Goal: Task Accomplishment & Management: Complete application form

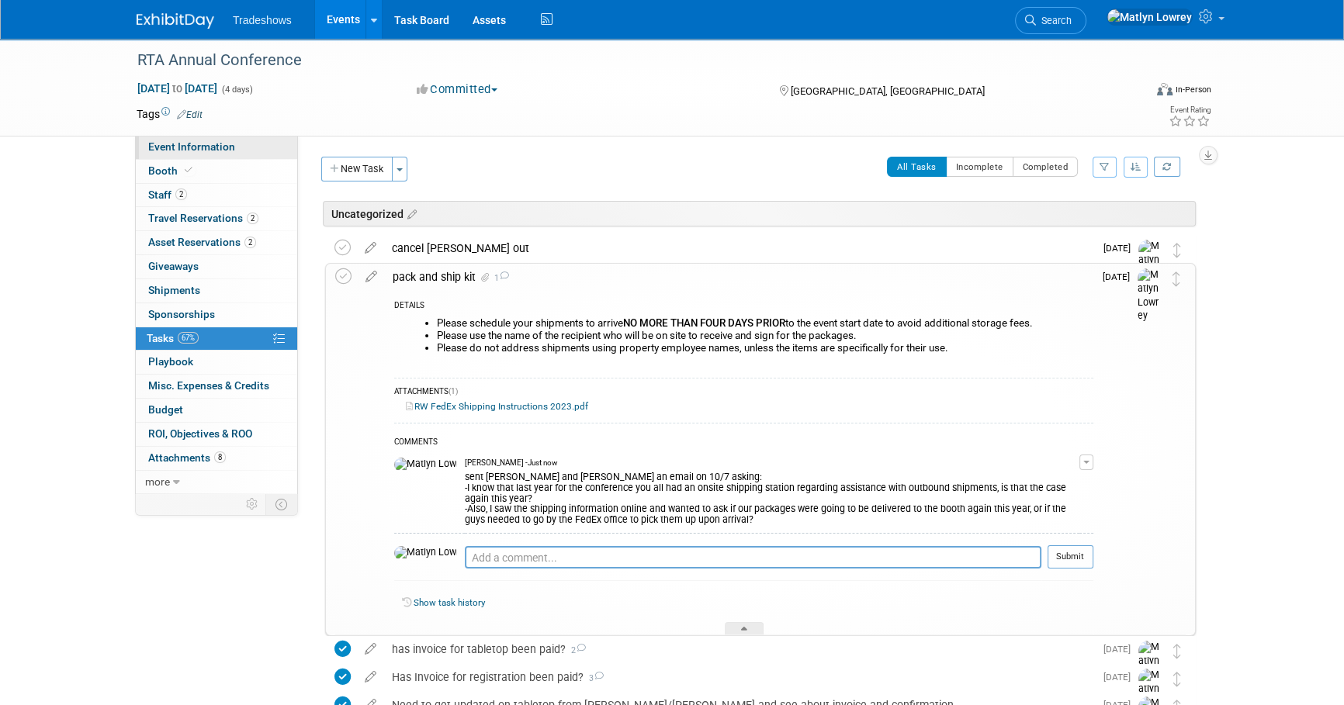
click at [155, 150] on span "Event Information" at bounding box center [191, 146] width 87 height 12
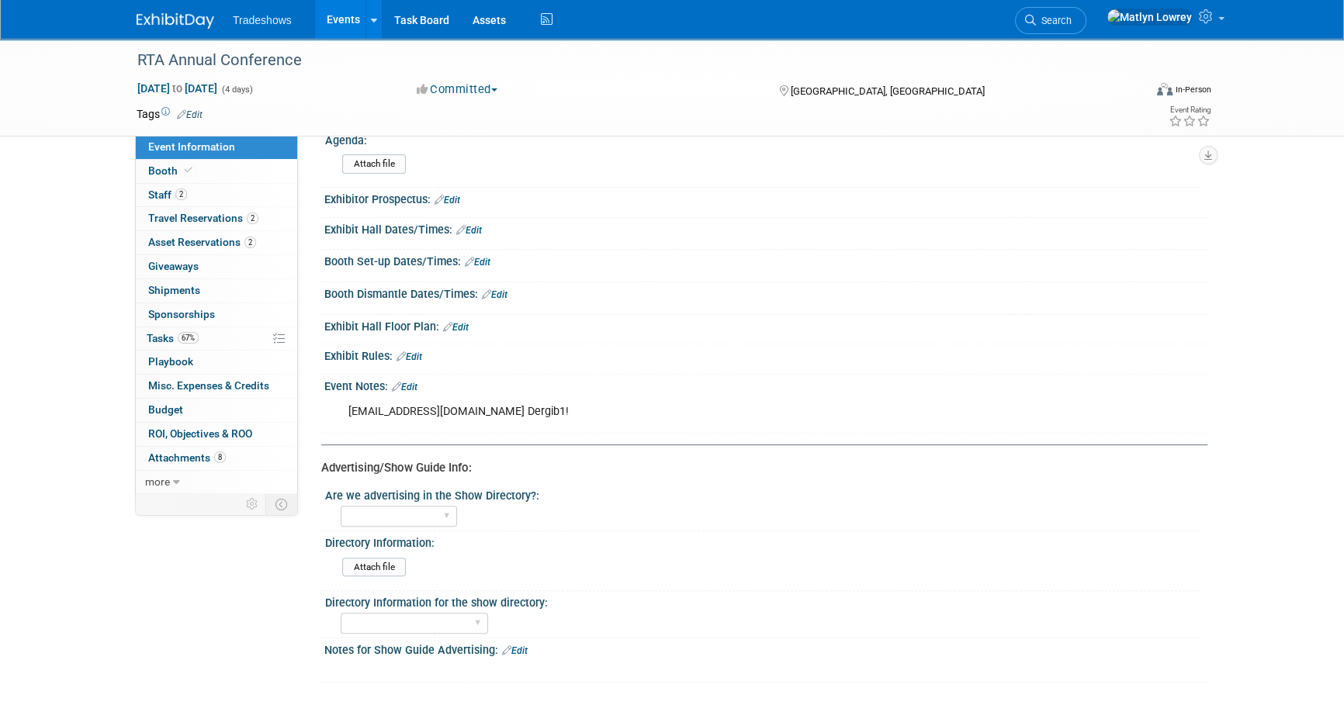
scroll to position [606, 0]
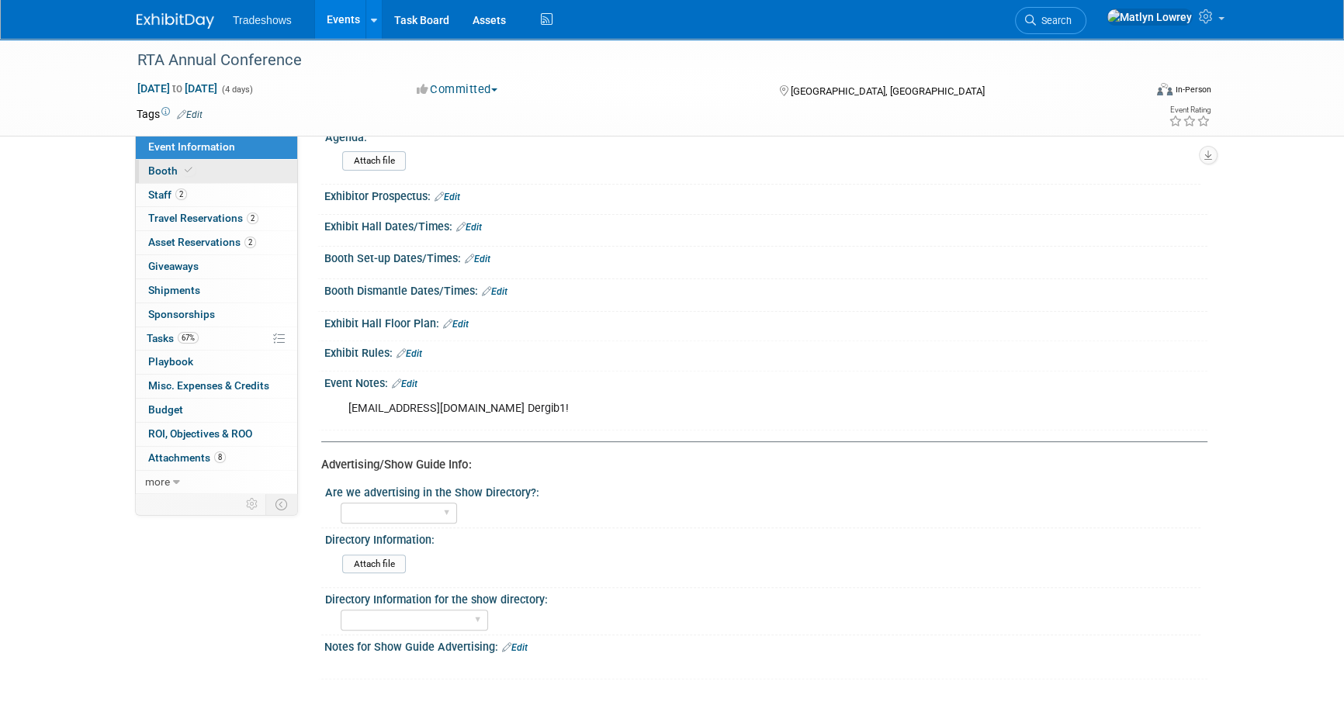
click at [183, 161] on link "Booth" at bounding box center [216, 171] width 161 height 23
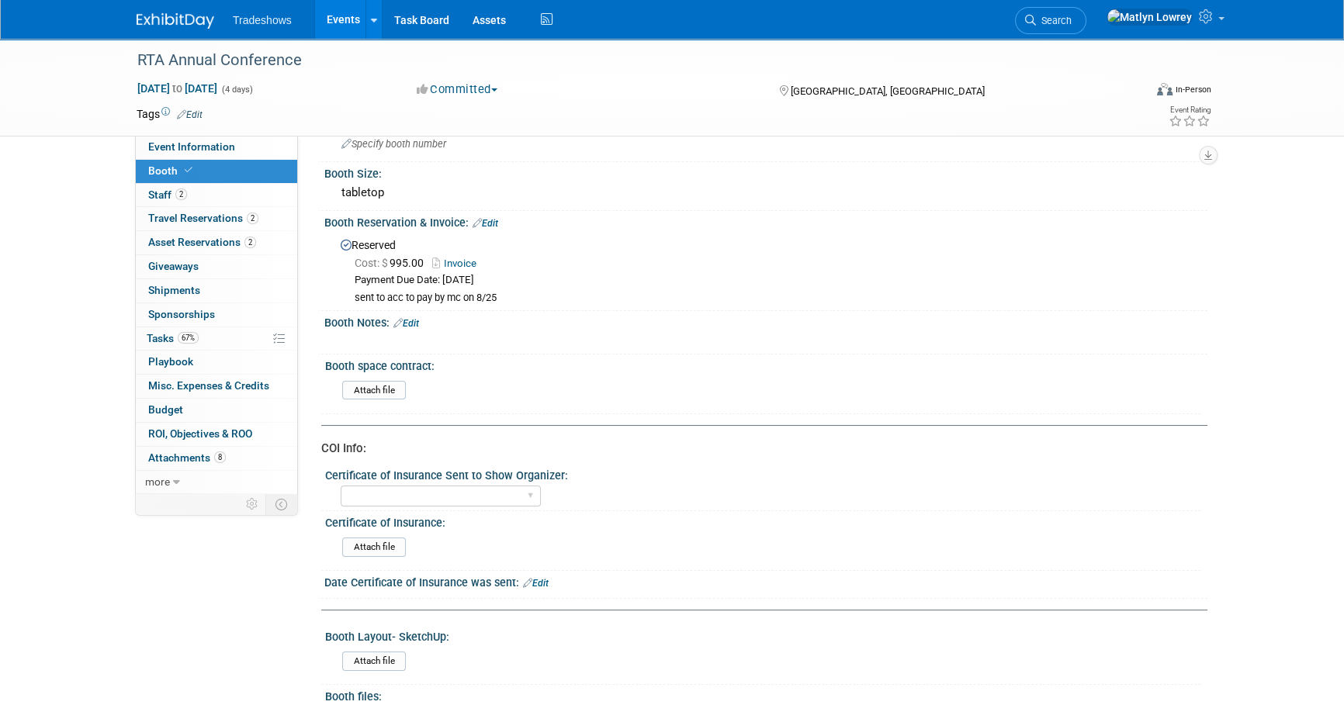
scroll to position [0, 0]
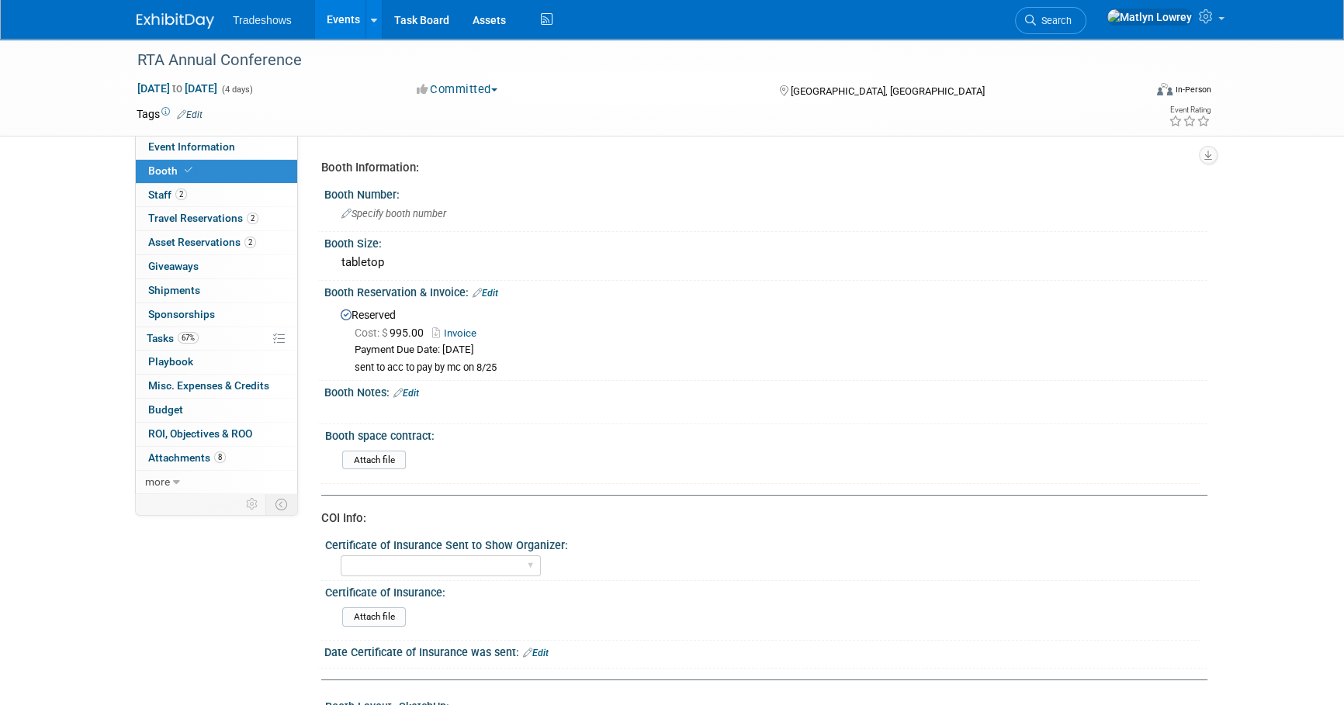
click at [466, 329] on link "Invoice" at bounding box center [458, 333] width 52 height 12
click at [345, 23] on link "Events" at bounding box center [343, 19] width 57 height 39
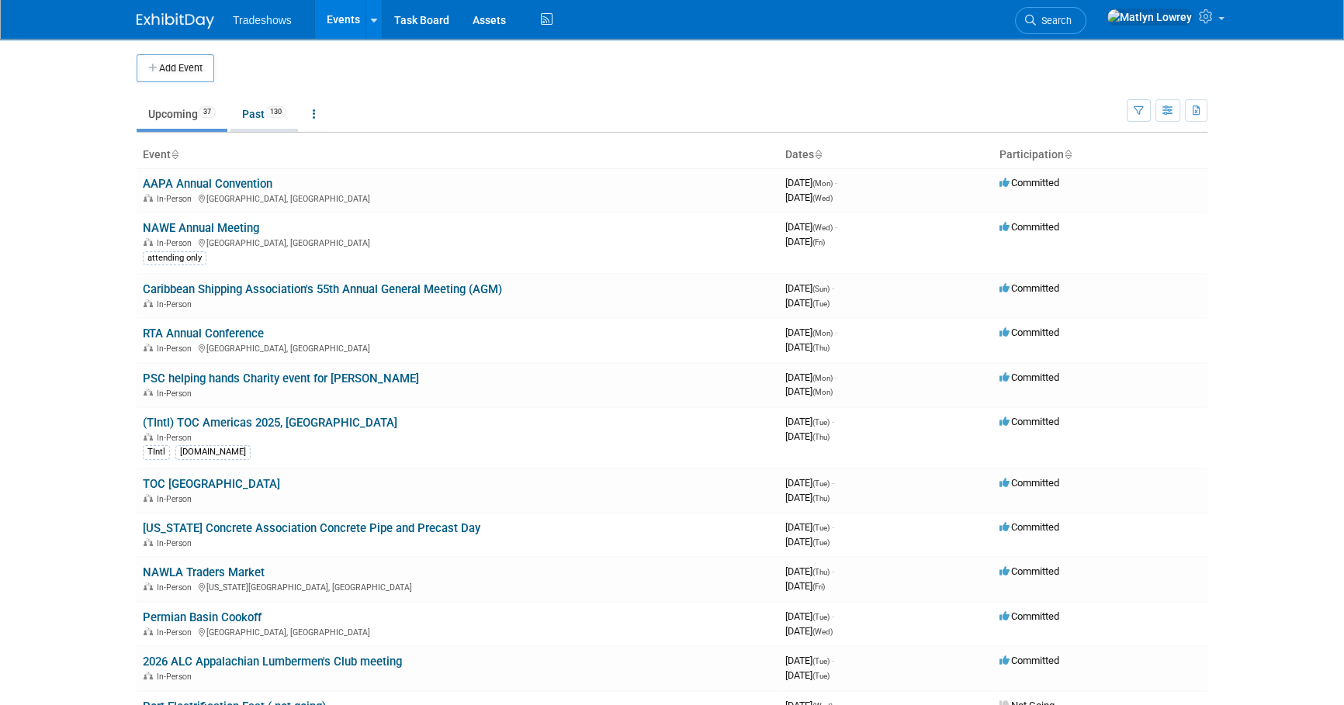
click at [245, 116] on link "Past 130" at bounding box center [264, 113] width 68 height 29
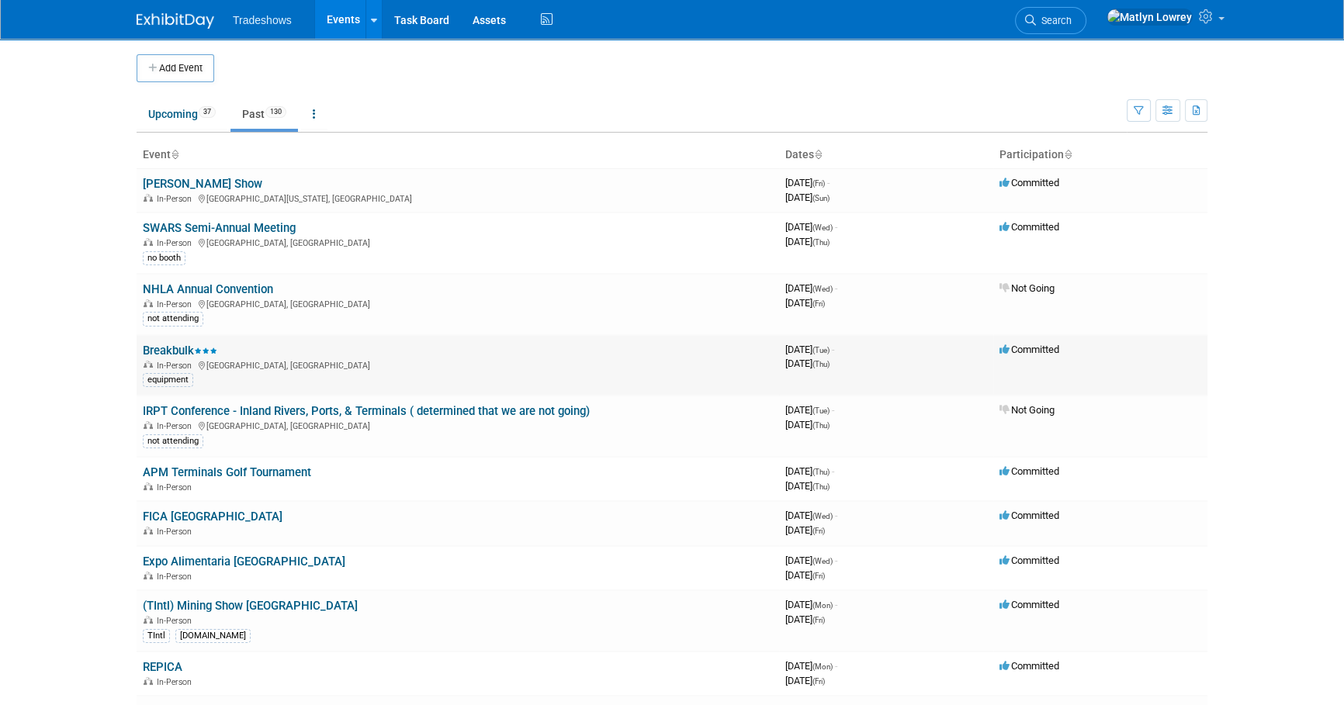
click at [158, 345] on link "Breakbulk" at bounding box center [180, 351] width 75 height 14
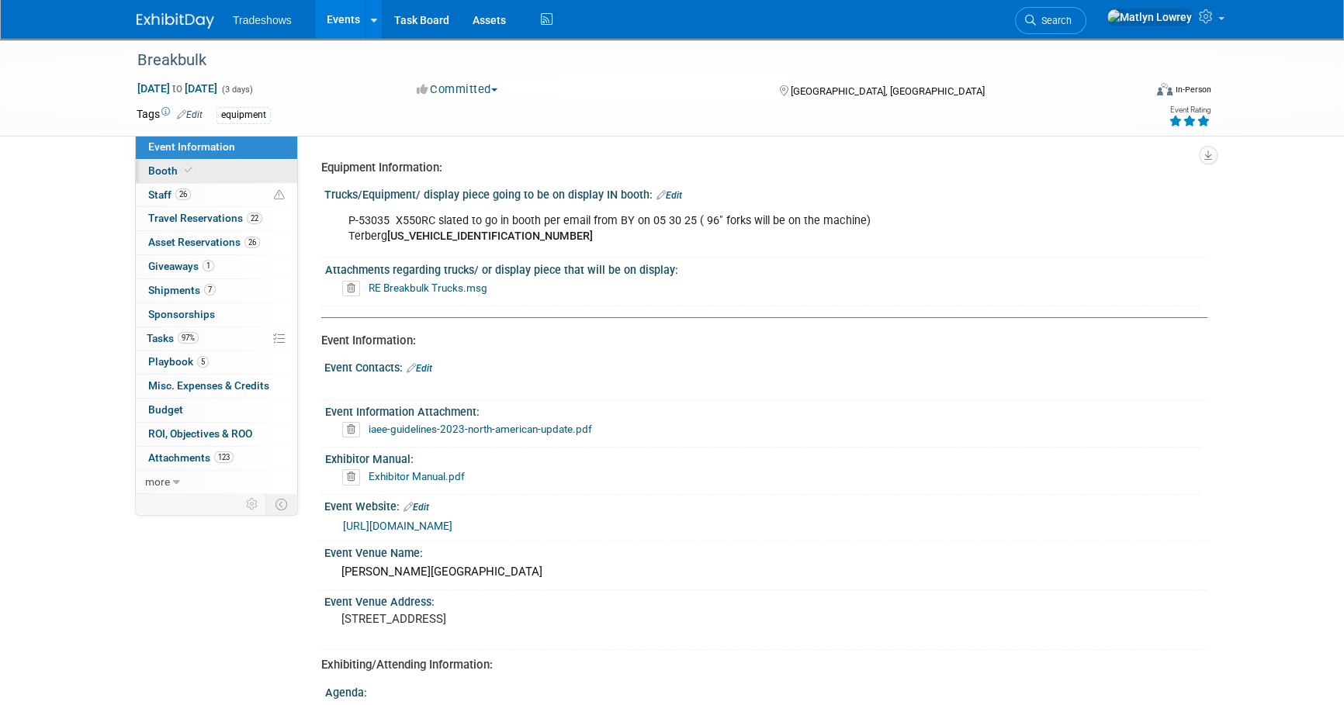
click at [174, 180] on link "Booth" at bounding box center [216, 171] width 161 height 23
select select "Certificate of insurance not needed"
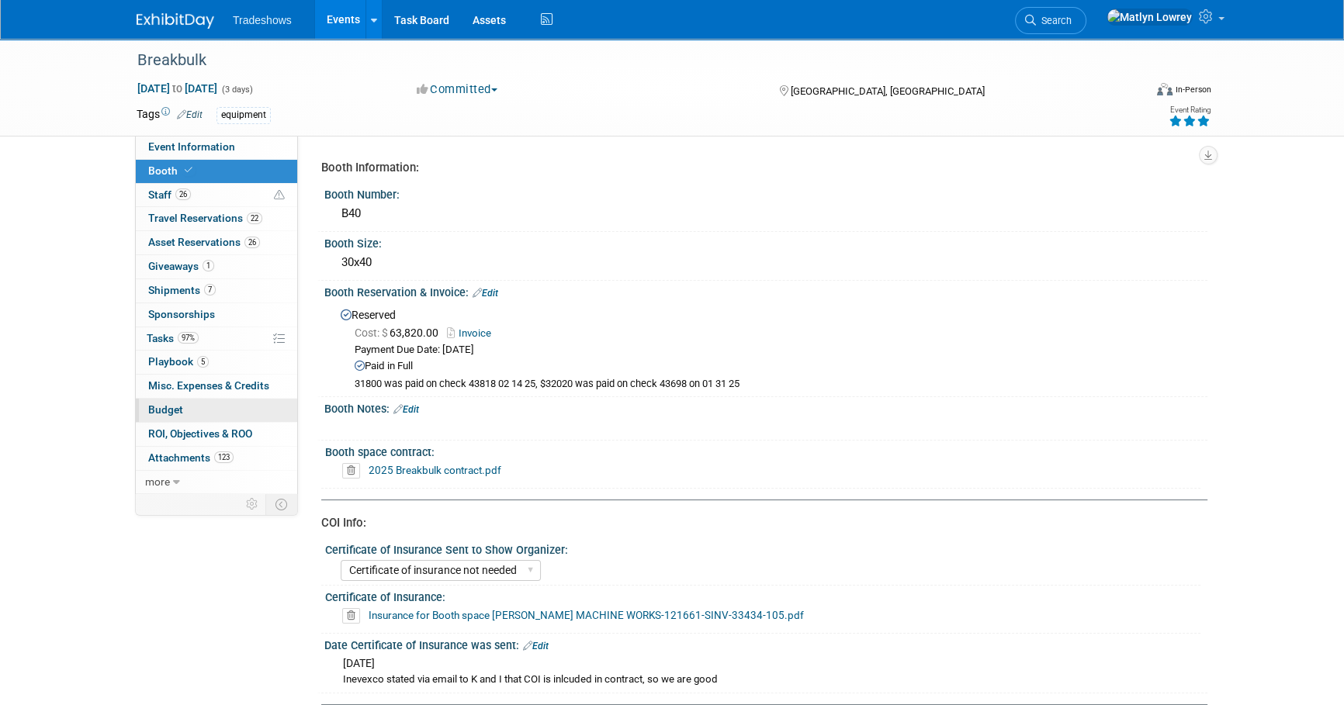
click at [172, 404] on span "Budget" at bounding box center [165, 410] width 35 height 12
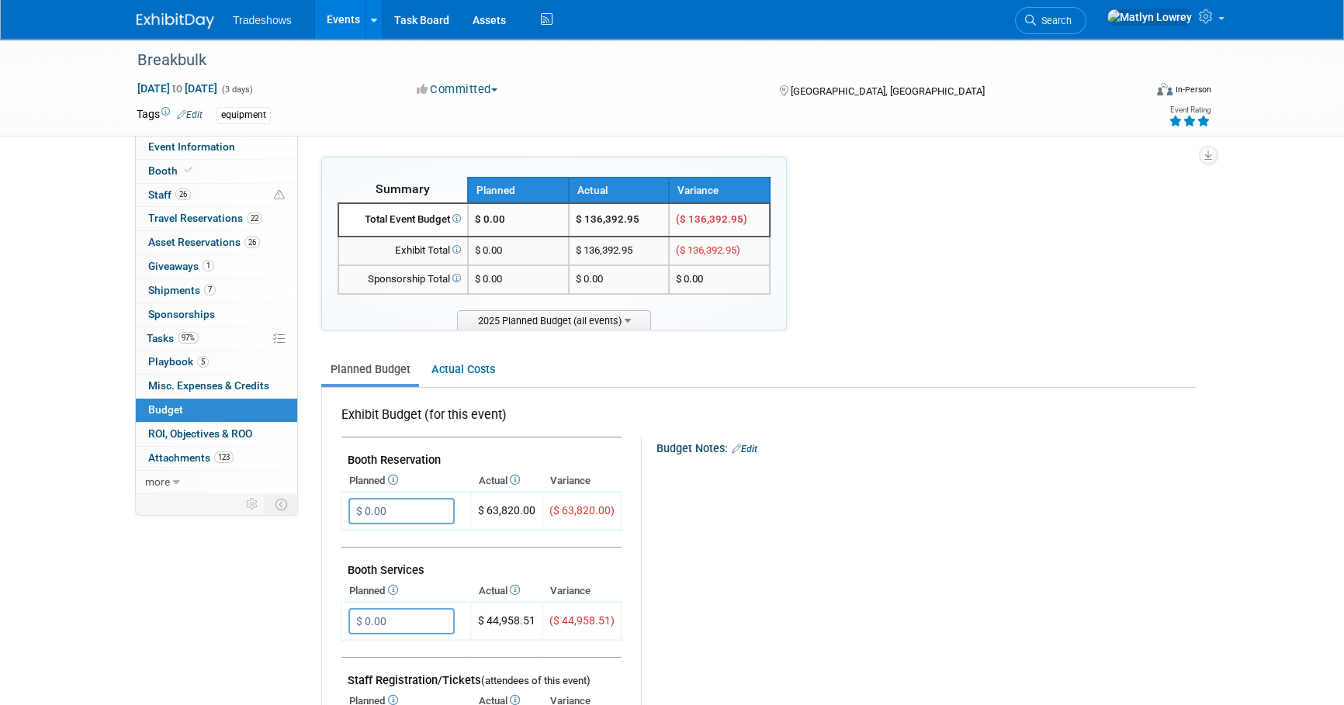
click at [326, 23] on link "Events" at bounding box center [343, 19] width 57 height 39
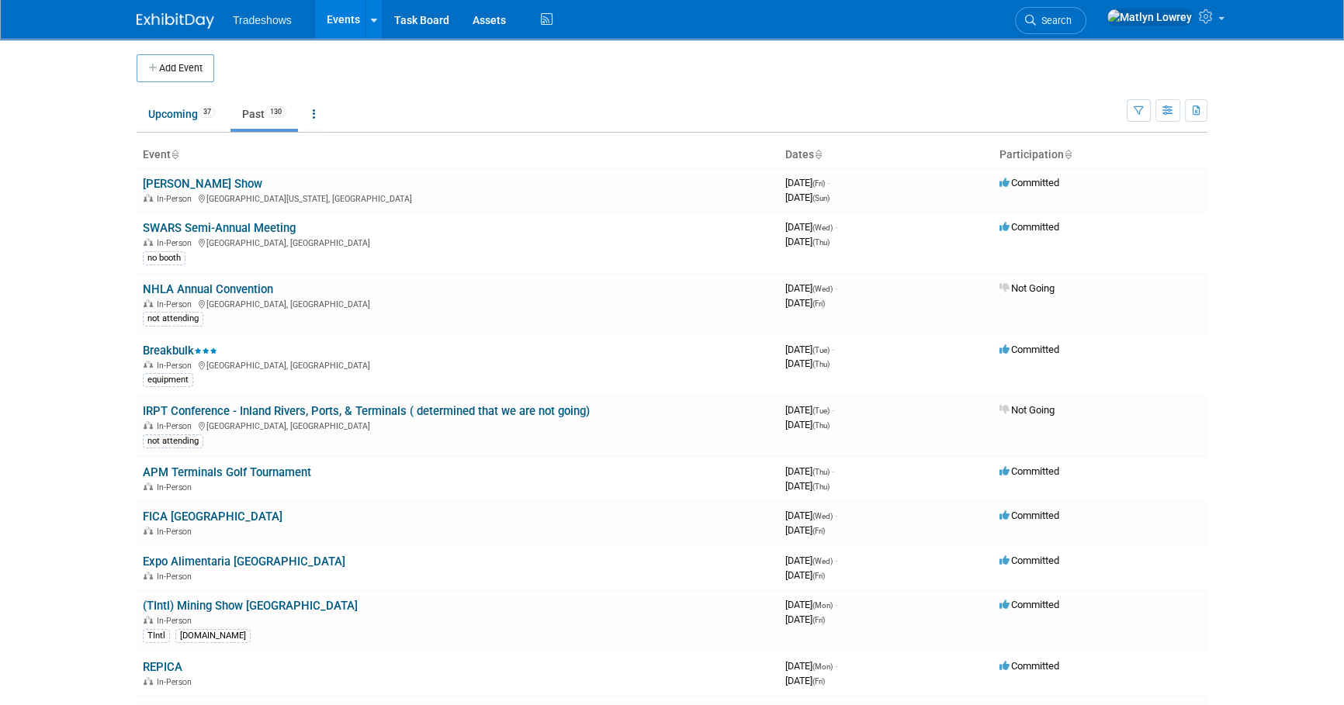
click at [179, 126] on link "Upcoming 37" at bounding box center [182, 113] width 91 height 29
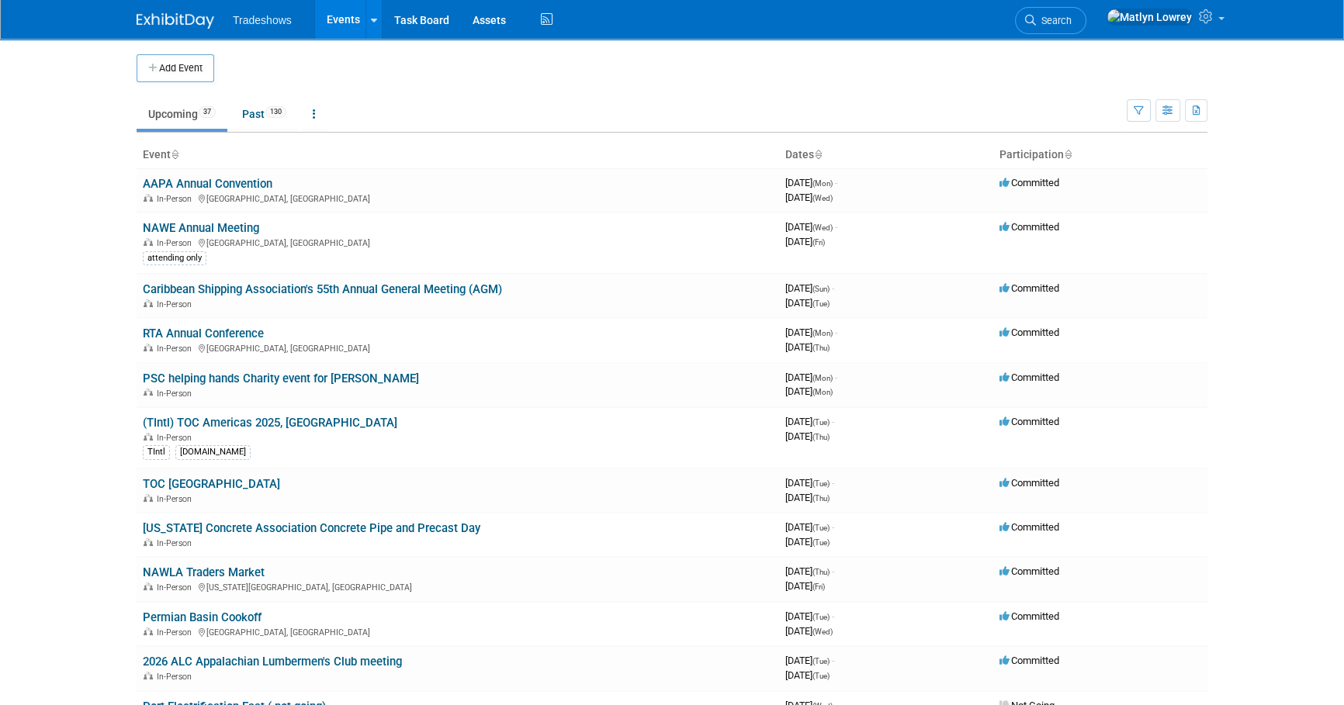
click at [175, 81] on button "Add Event" at bounding box center [176, 68] width 78 height 28
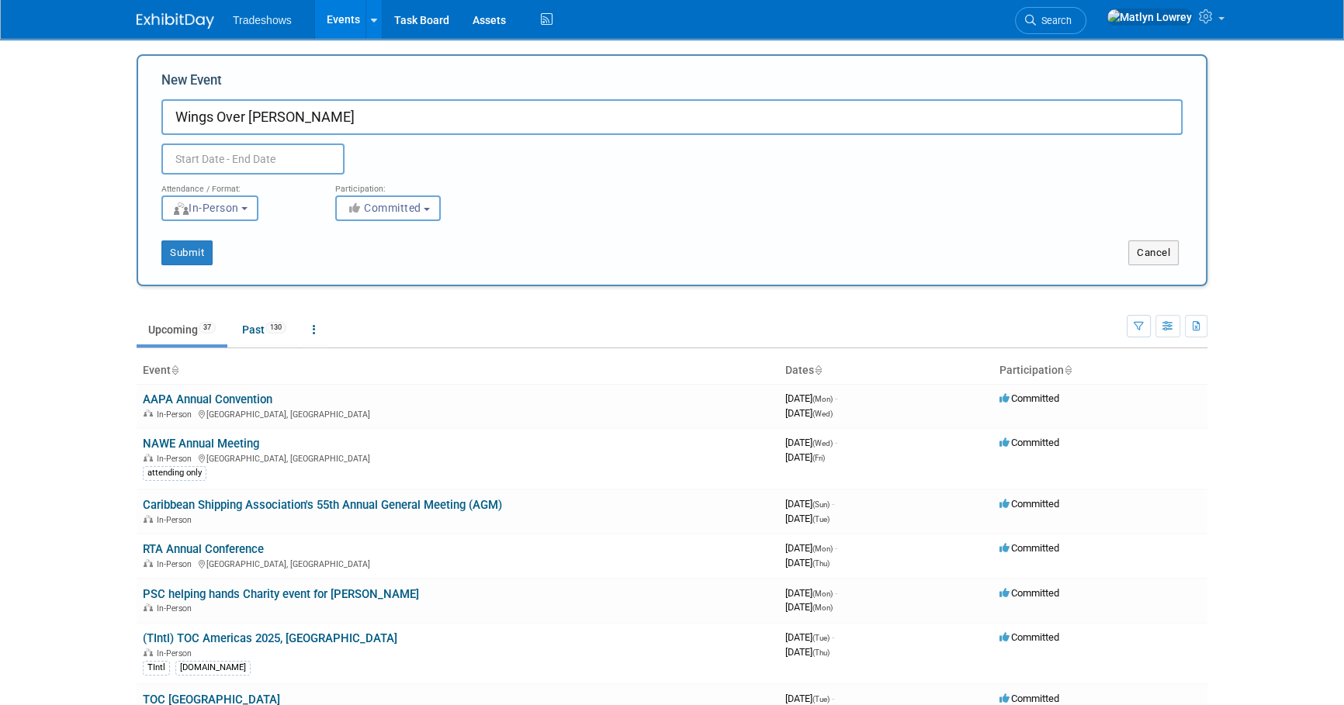
type input "Wings Over [PERSON_NAME]"
click at [226, 150] on input "text" at bounding box center [252, 159] width 183 height 31
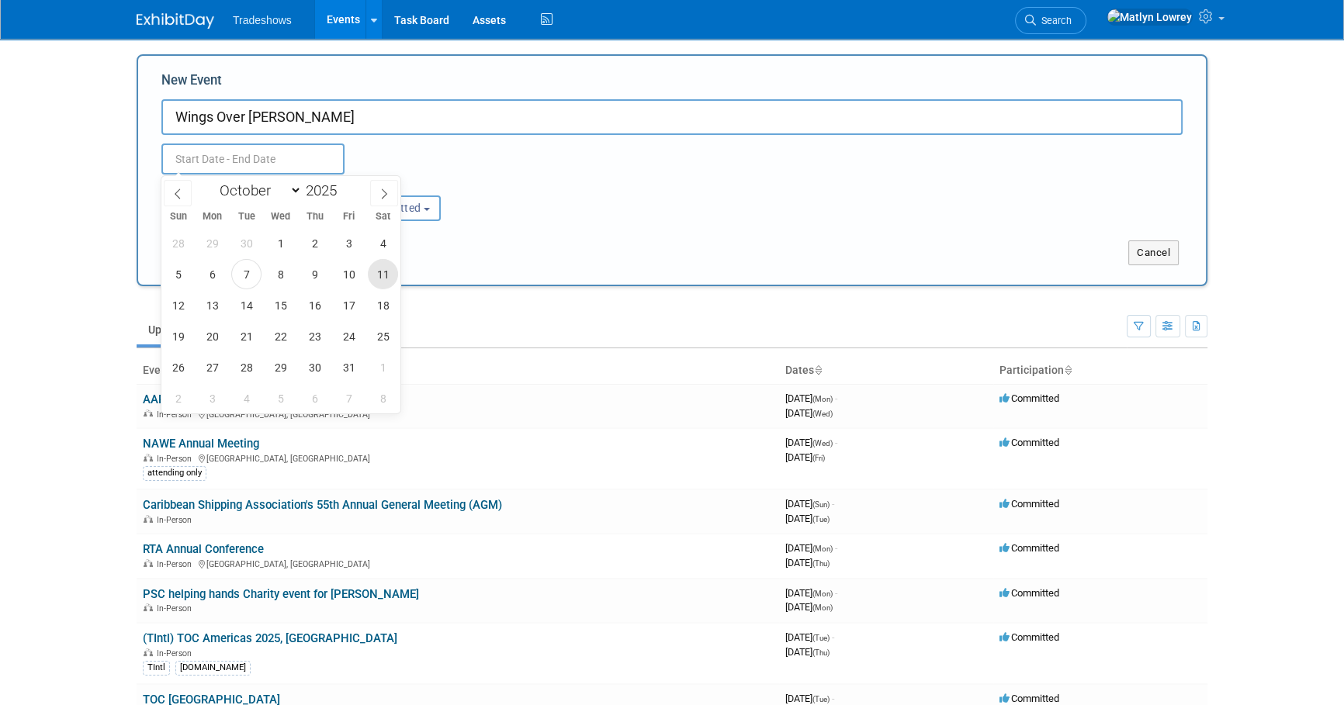
click at [392, 279] on span "11" at bounding box center [383, 274] width 30 height 30
click at [384, 274] on span "11" at bounding box center [383, 274] width 30 height 30
type input "Oct 11, 2025 to Oct 11, 2025"
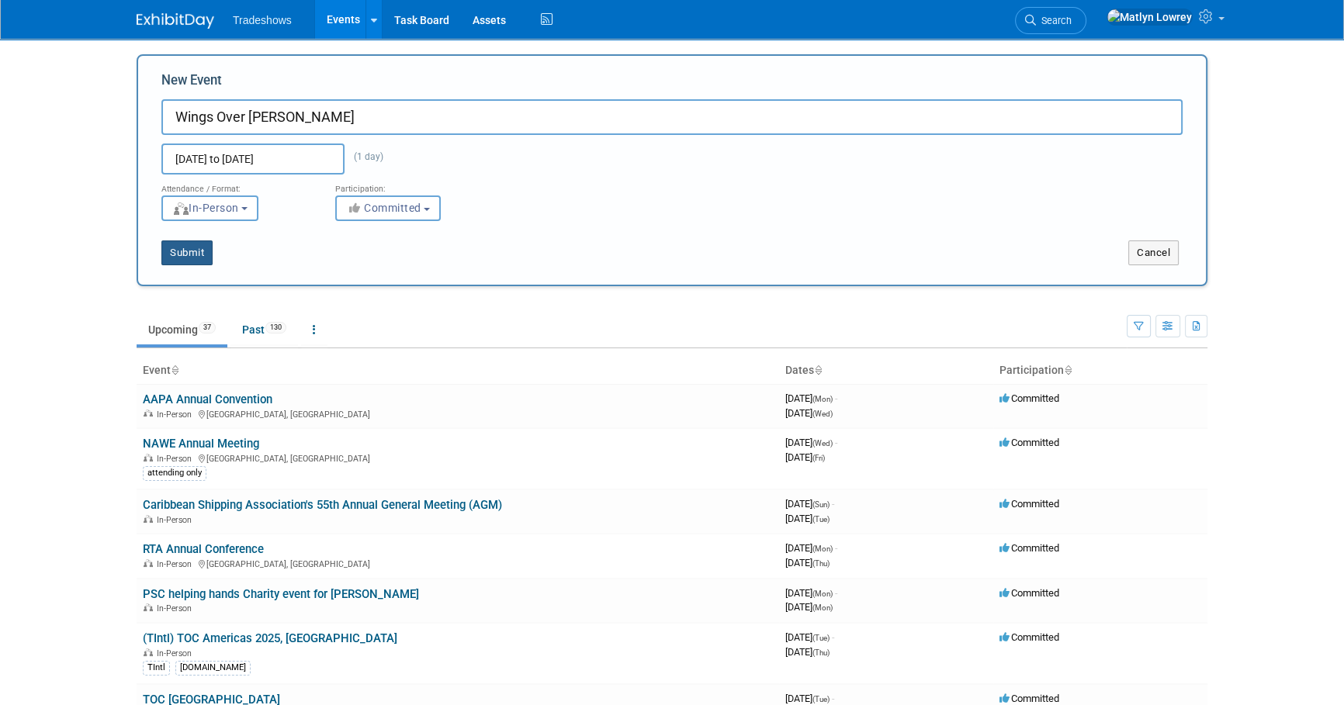
click at [201, 250] on button "Submit" at bounding box center [186, 253] width 51 height 25
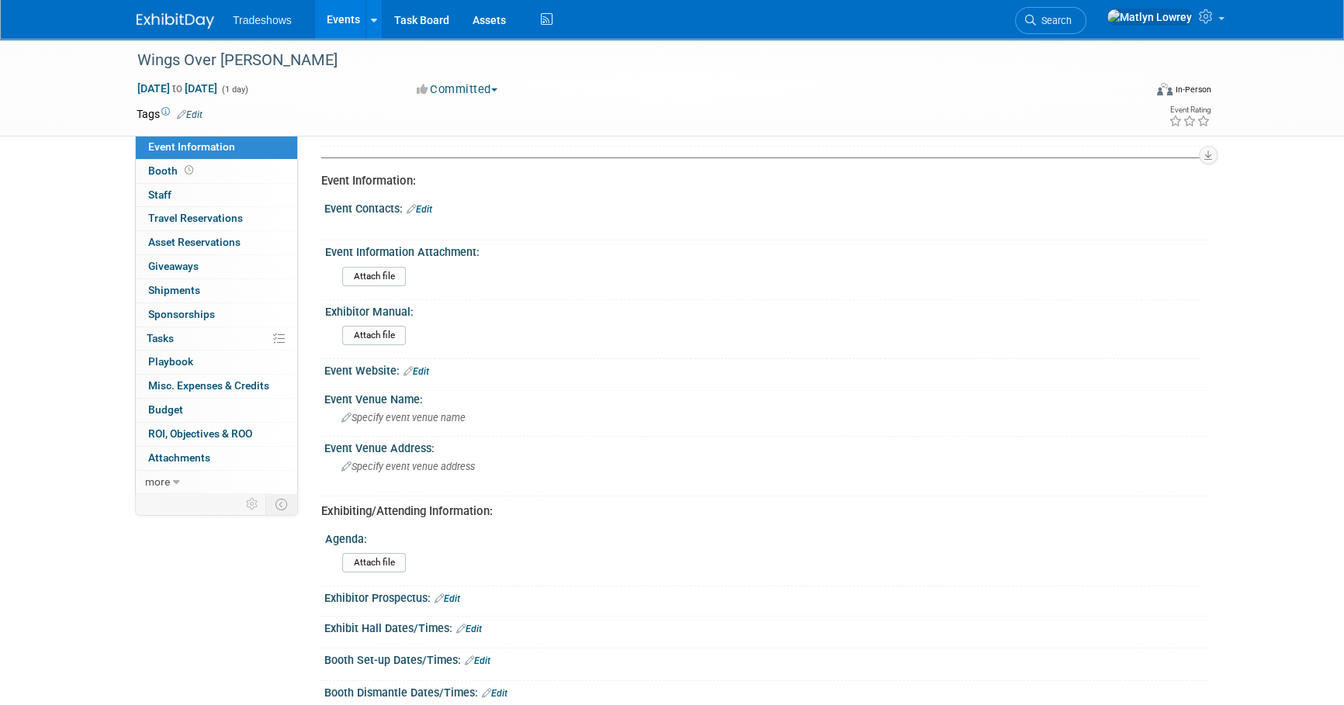
scroll to position [140, 0]
click at [387, 415] on span "Specify event venue name" at bounding box center [403, 417] width 124 height 12
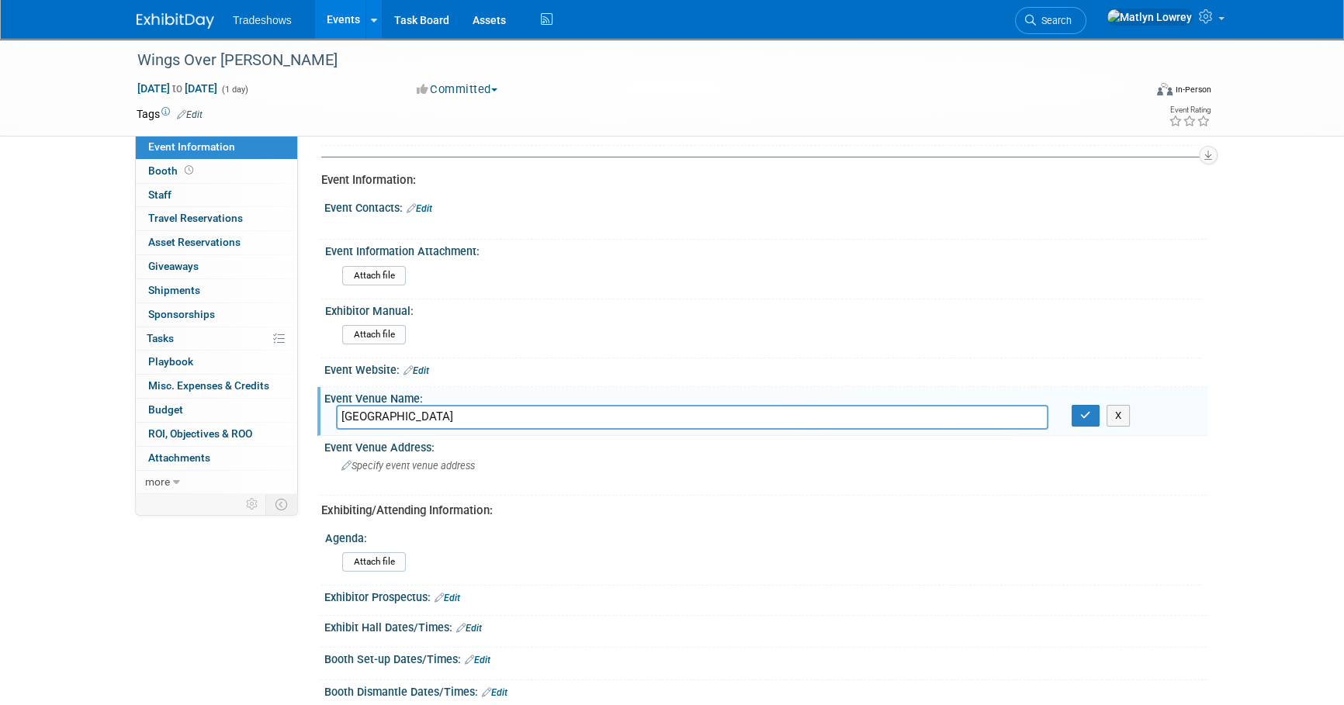
type input "Louisville - Winston Airport"
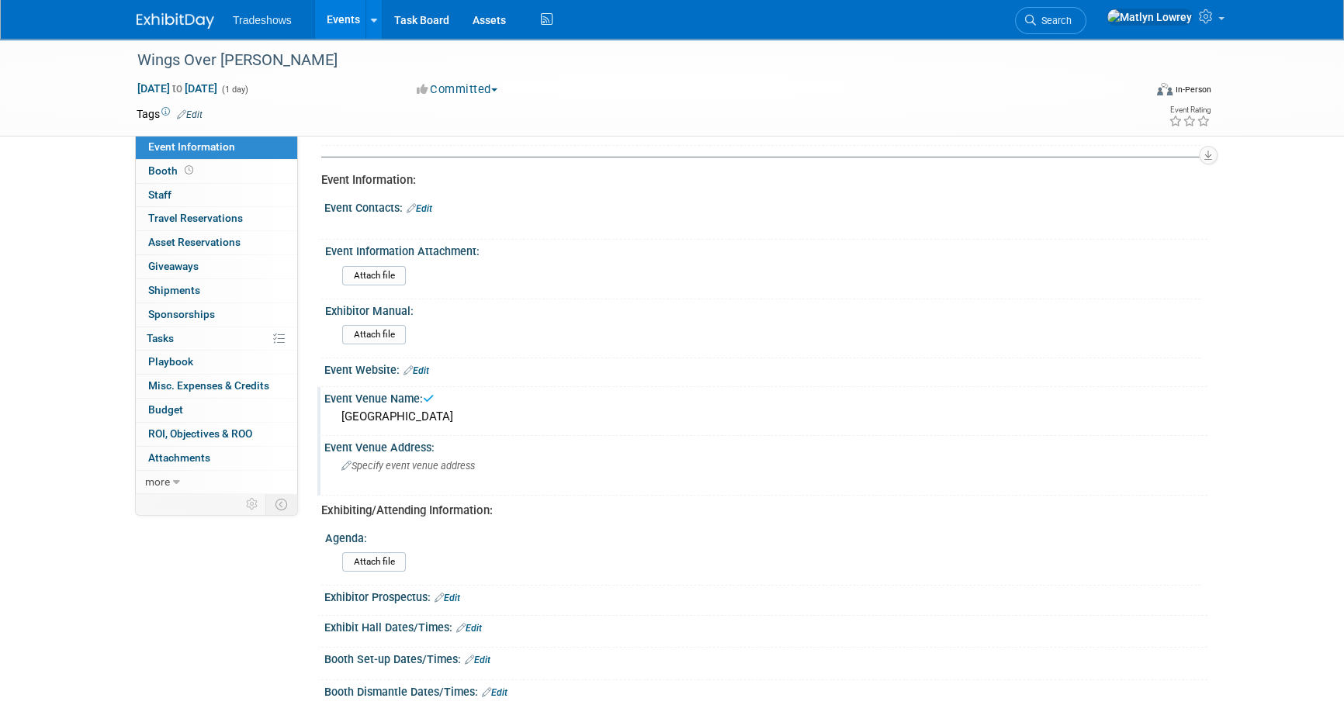
click at [386, 460] on span "Specify event venue address" at bounding box center [407, 466] width 133 height 12
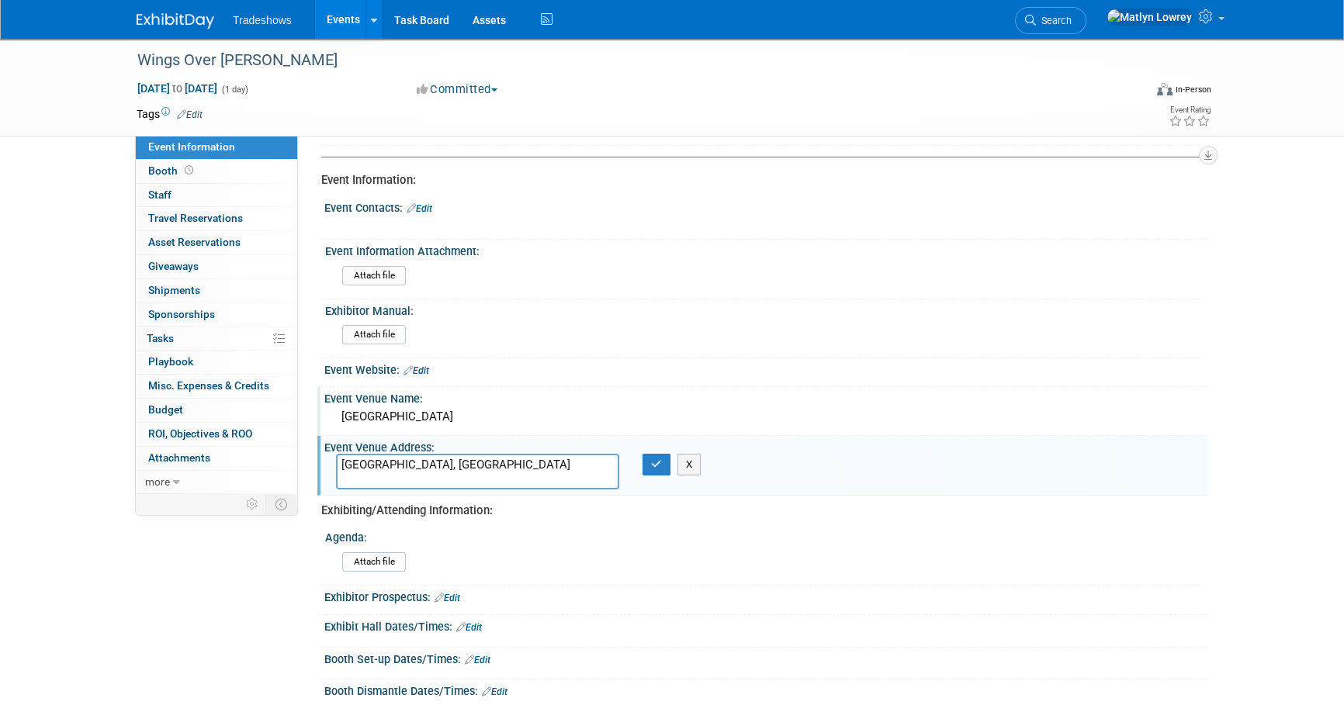
type textarea "[GEOGRAPHIC_DATA], [GEOGRAPHIC_DATA]"
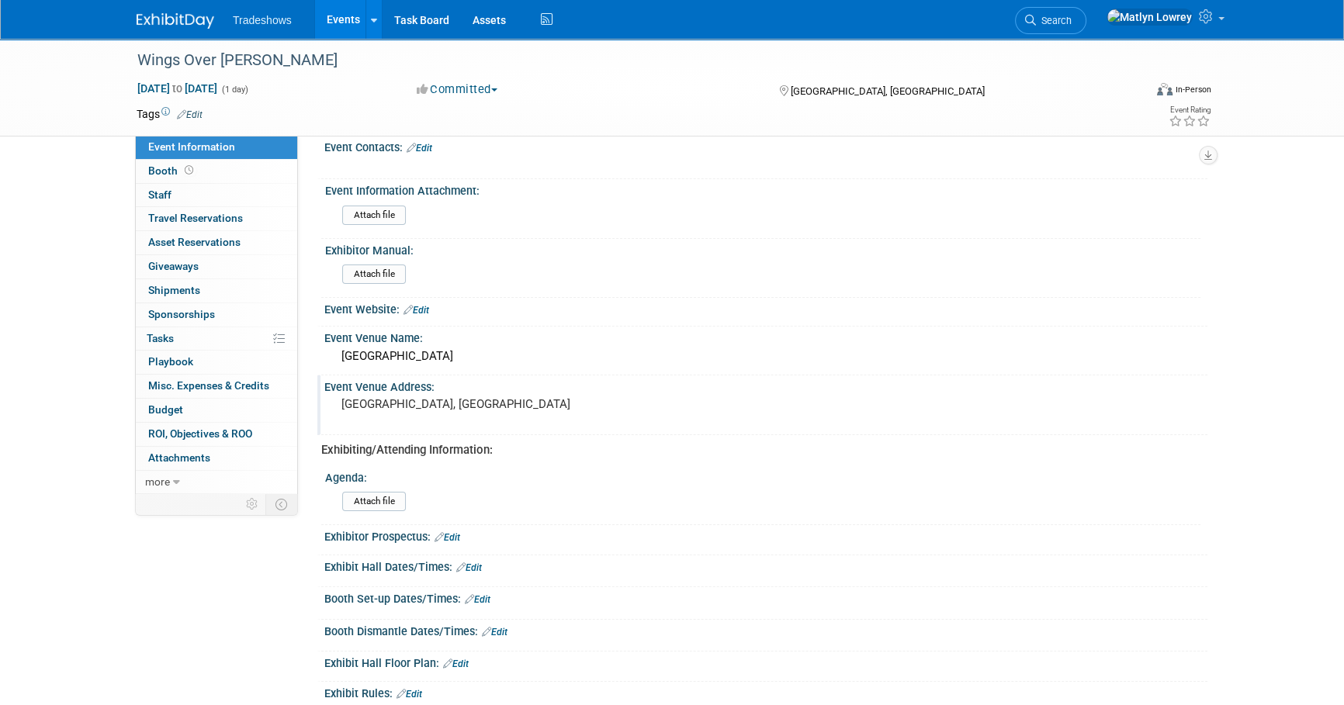
scroll to position [282, 0]
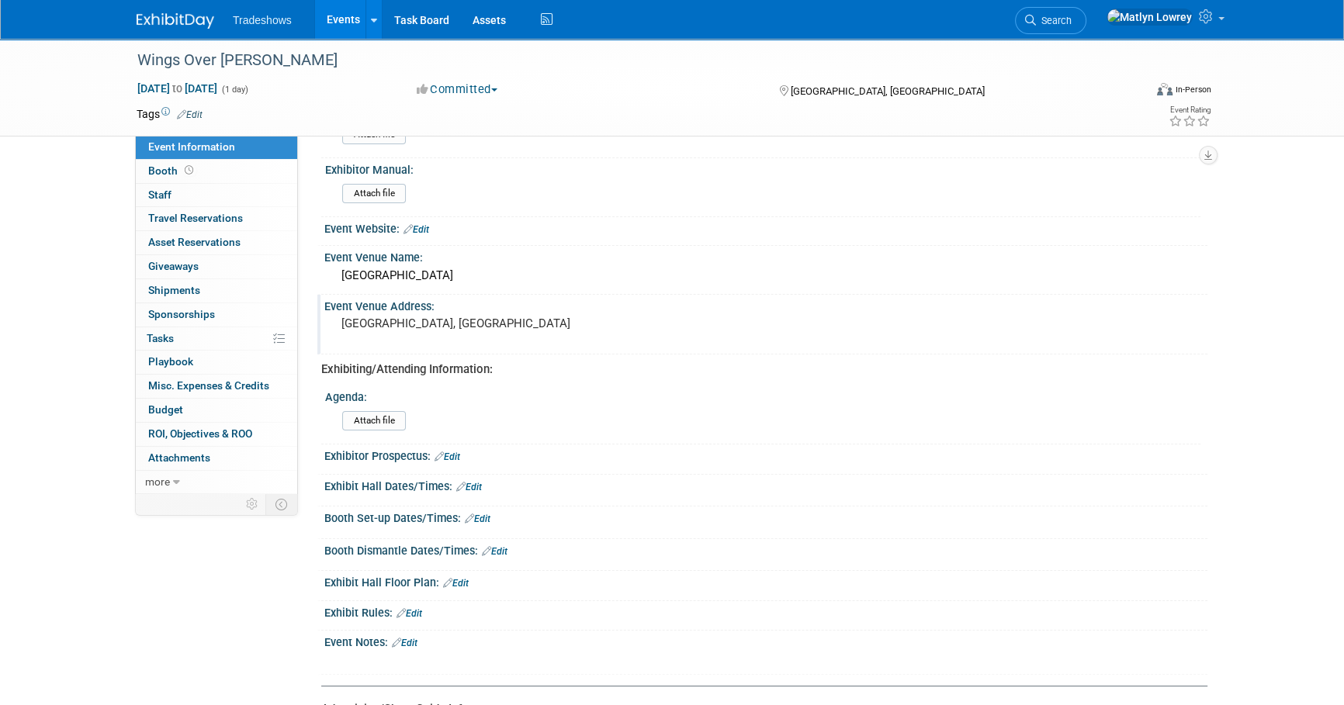
click at [476, 482] on link "Edit" at bounding box center [469, 487] width 26 height 11
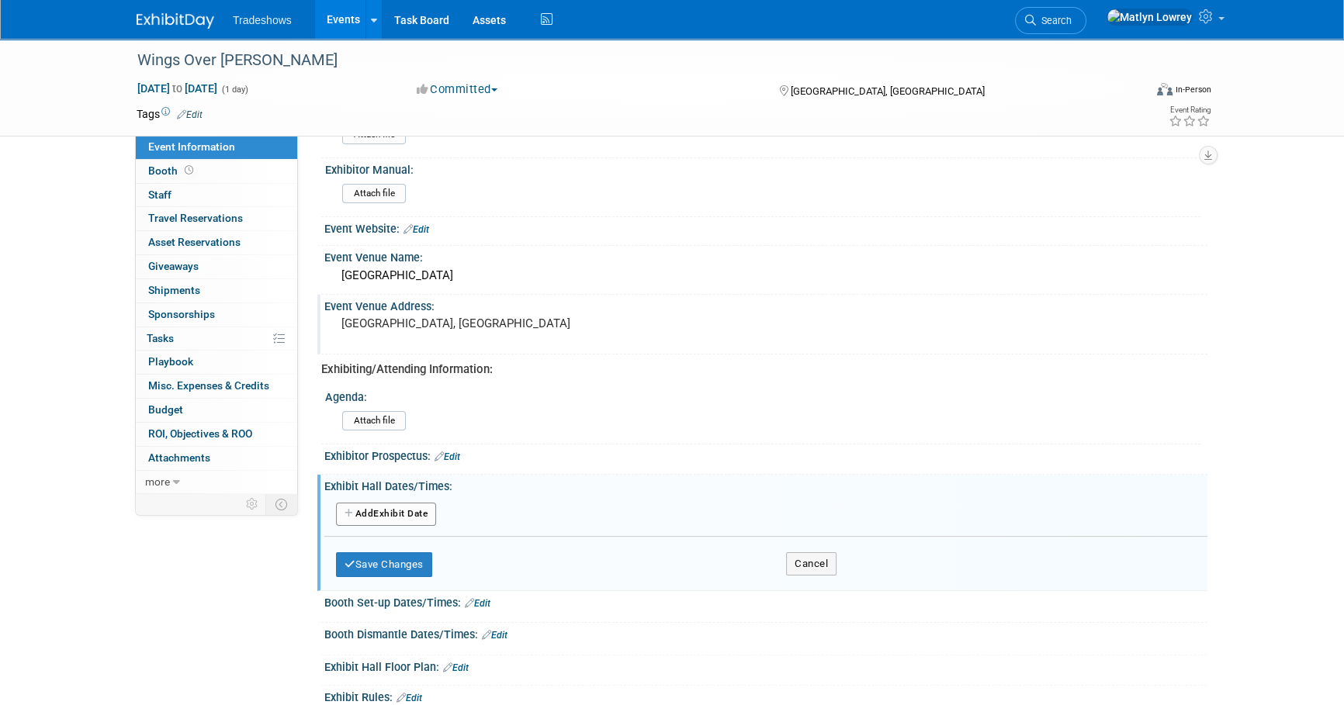
click at [361, 514] on button "Add Another Exhibit Date" at bounding box center [386, 514] width 100 height 23
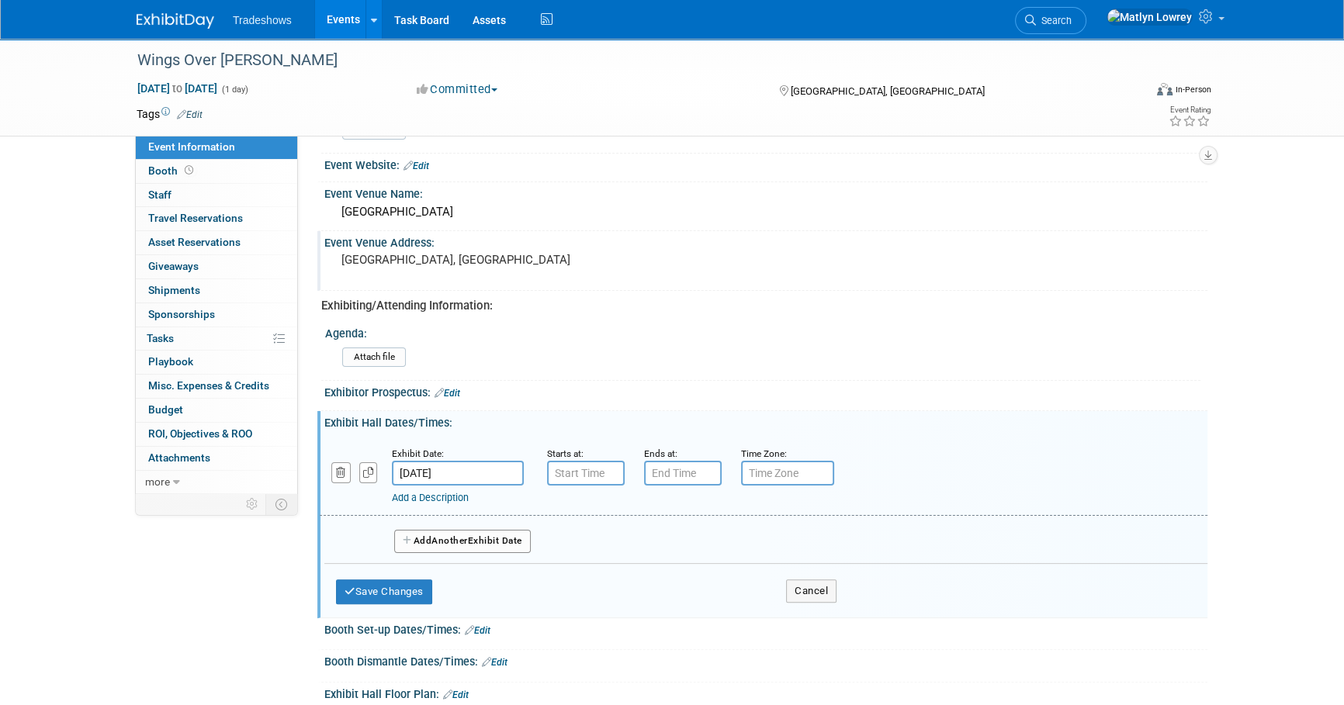
scroll to position [352, 0]
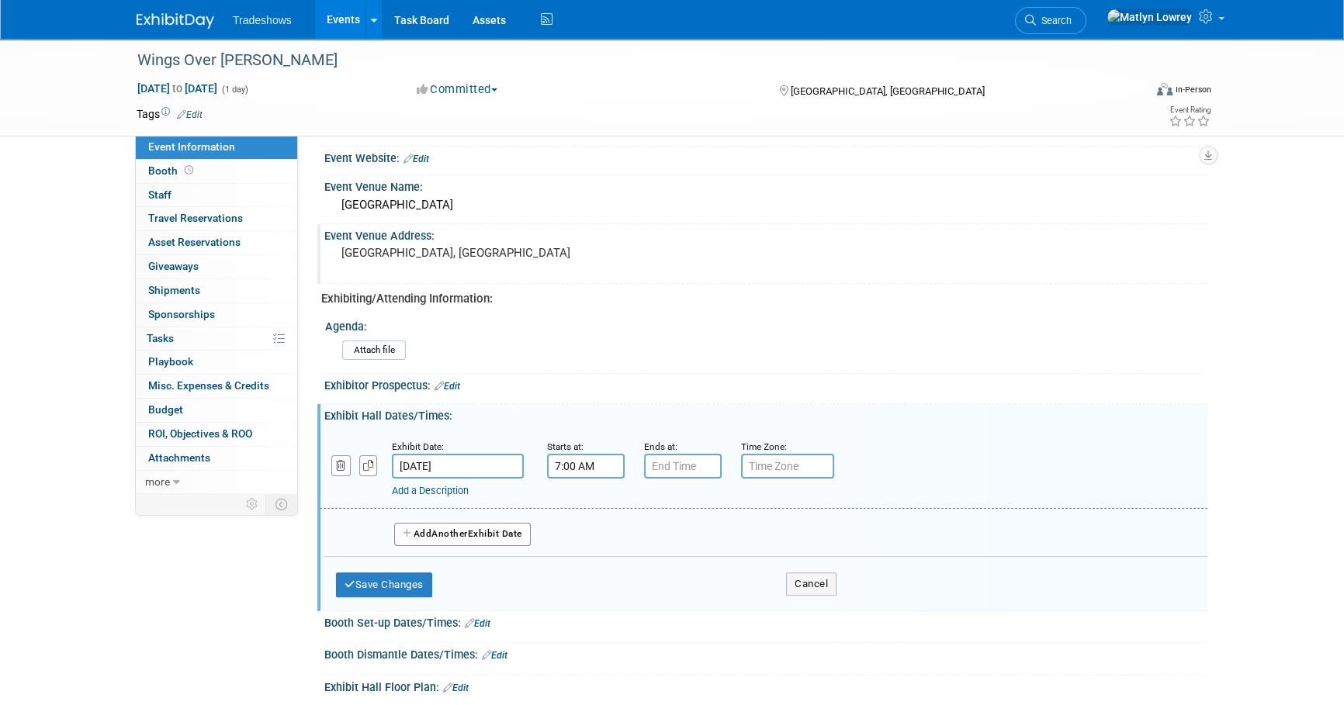
click at [567, 466] on input "7:00 AM" at bounding box center [586, 466] width 78 height 25
click at [582, 501] on span at bounding box center [583, 504] width 27 height 27
click at [652, 533] on span "00" at bounding box center [656, 538] width 29 height 28
click at [672, 555] on td "30" at bounding box center [675, 547] width 50 height 42
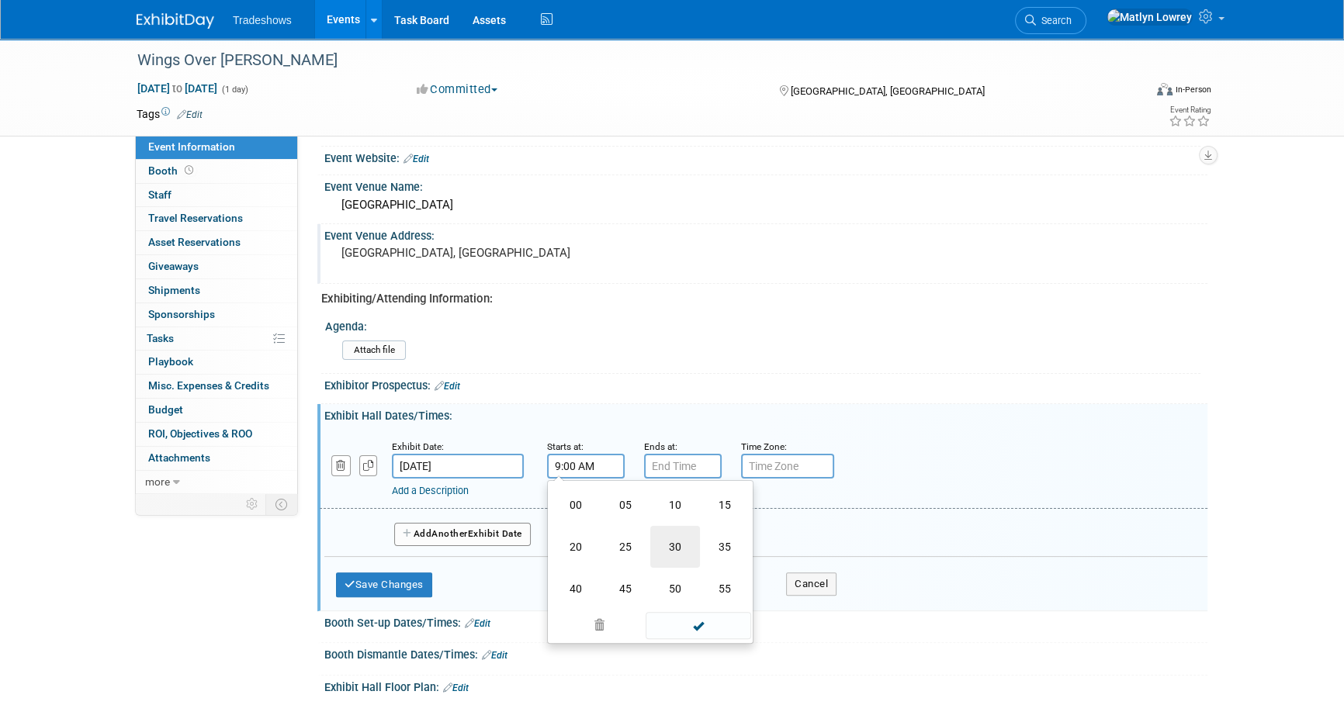
type input "9:30 AM"
type input "7:00 PM"
click at [672, 471] on input "7:00 PM" at bounding box center [683, 466] width 78 height 25
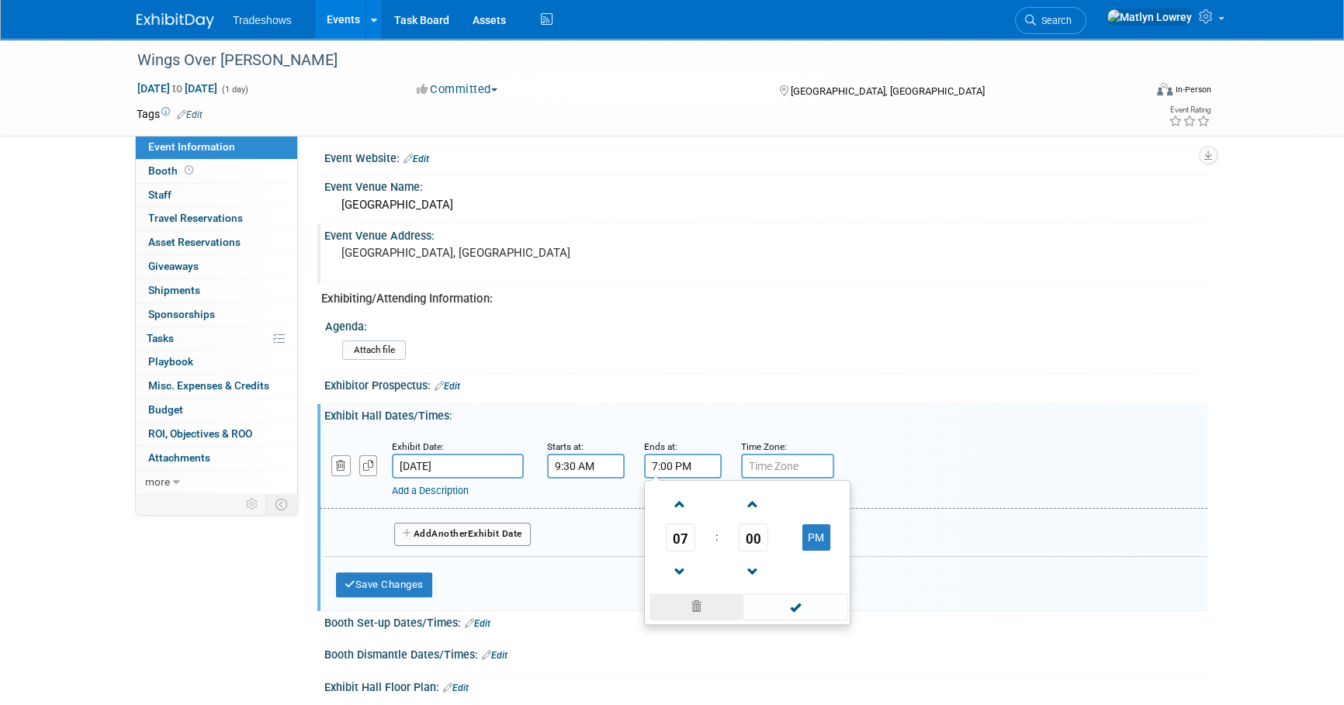
click at [705, 607] on span at bounding box center [697, 607] width 94 height 27
click at [626, 564] on div "Save Changes Cancel" at bounding box center [586, 581] width 501 height 48
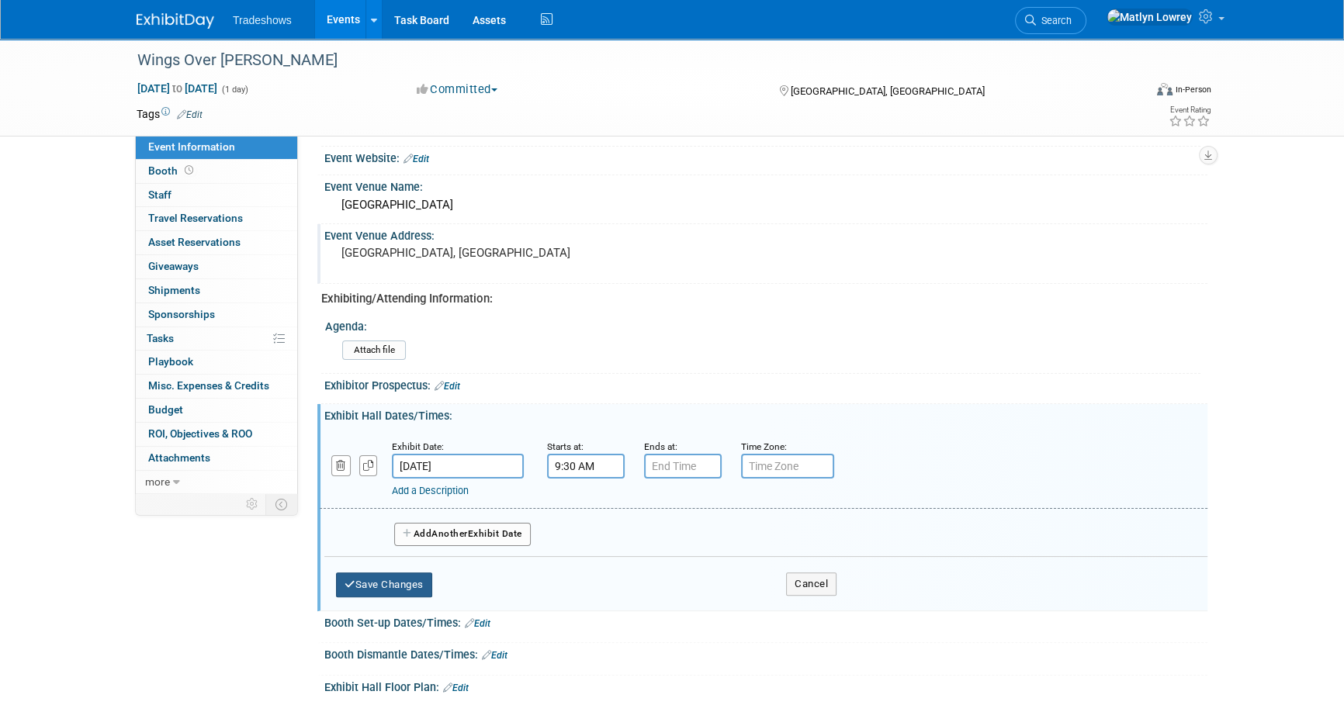
click at [403, 587] on button "Save Changes" at bounding box center [384, 585] width 96 height 25
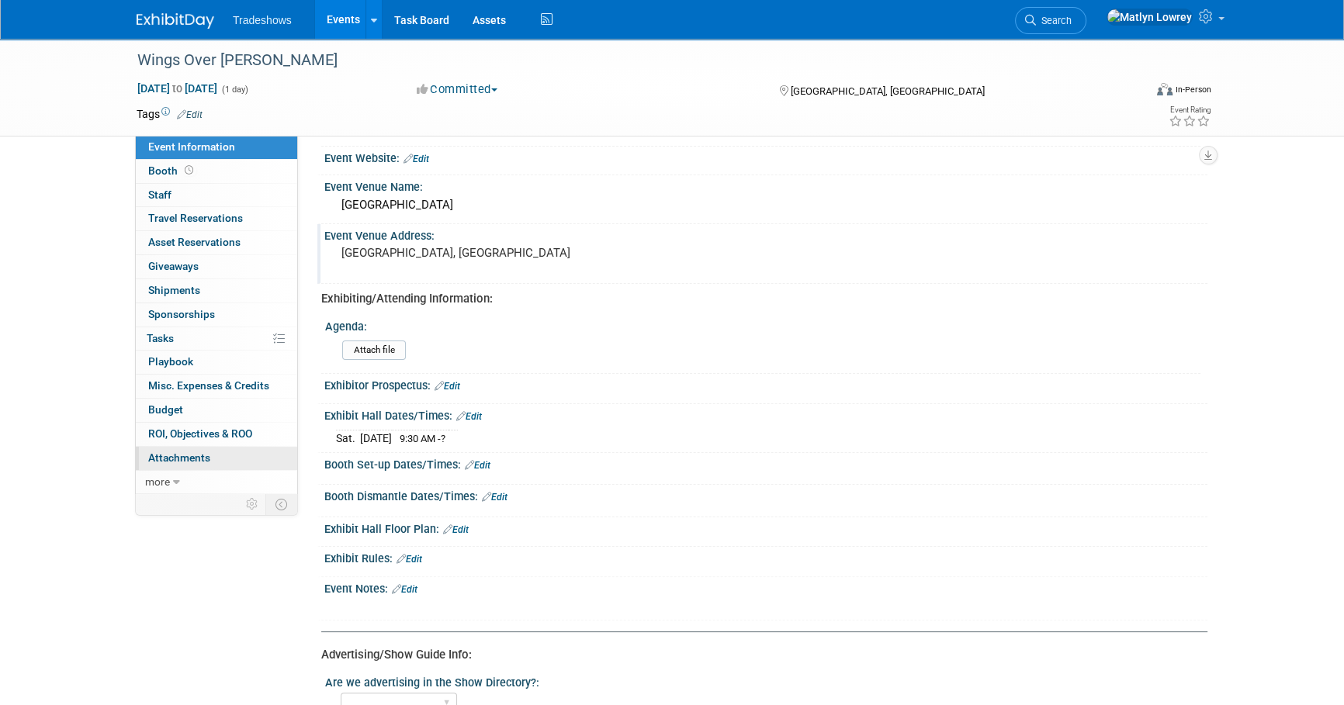
click at [191, 452] on span "Attachments 0" at bounding box center [179, 458] width 62 height 12
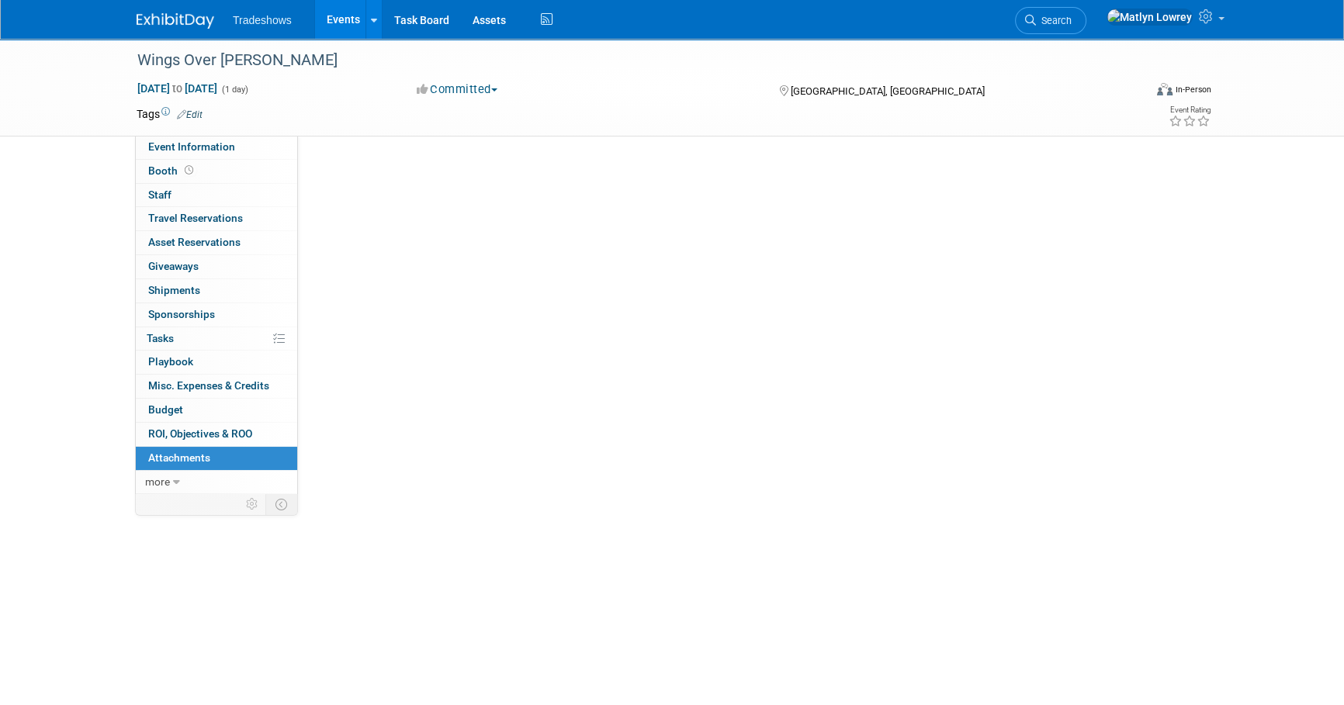
scroll to position [0, 0]
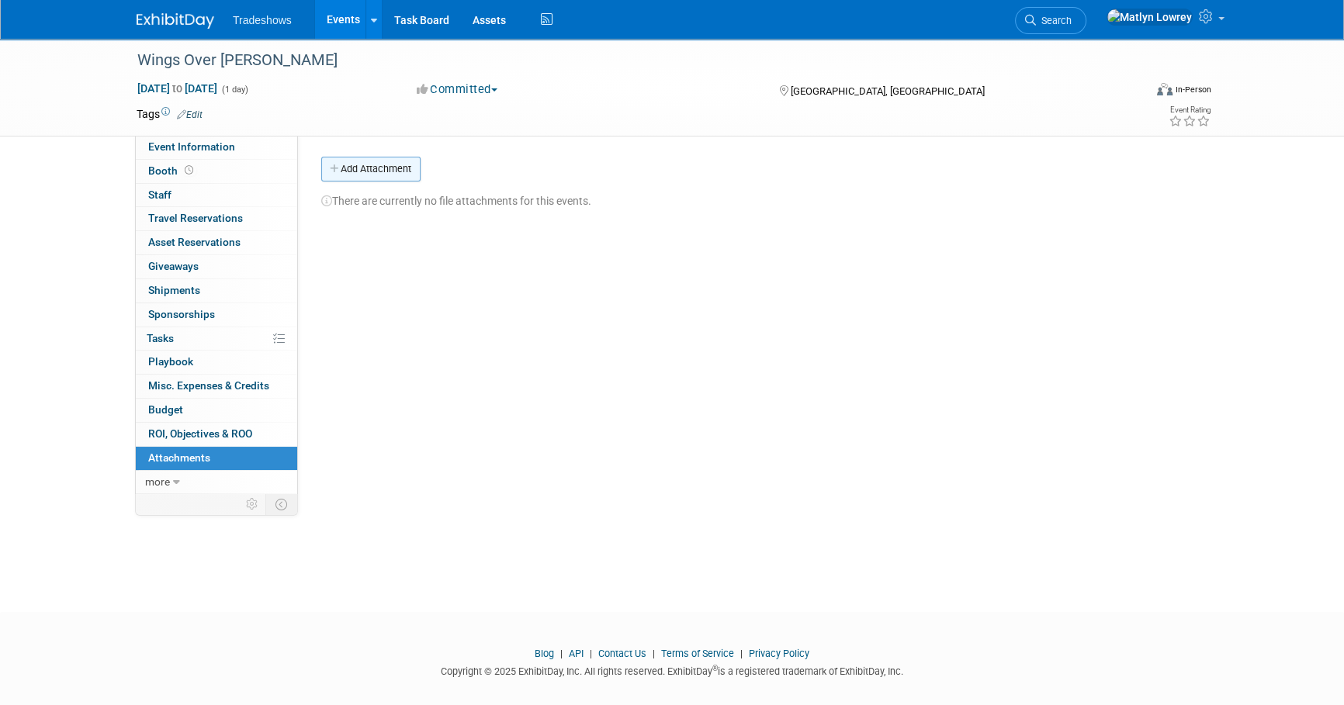
click at [410, 172] on button "Add Attachment" at bounding box center [370, 169] width 99 height 25
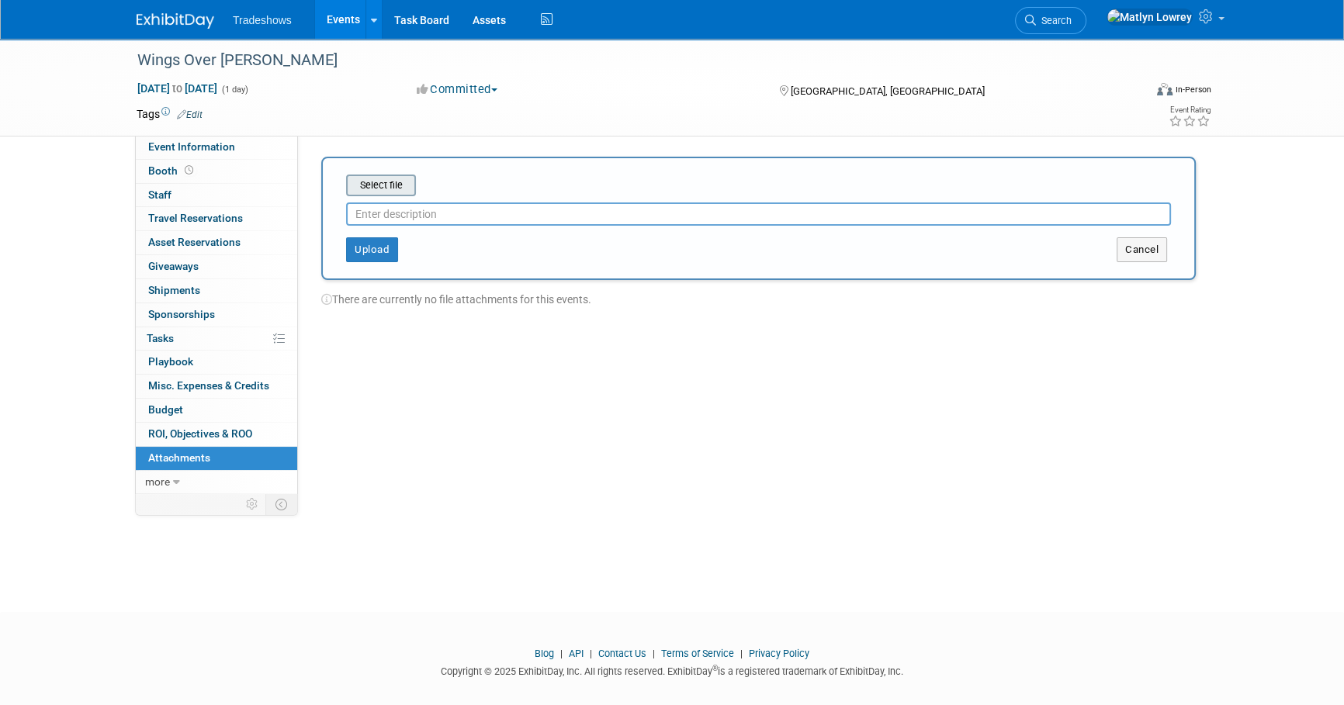
click at [404, 190] on input "file" at bounding box center [322, 185] width 185 height 19
type input "Email From TK"
click at [369, 242] on button "Upload" at bounding box center [372, 243] width 52 height 25
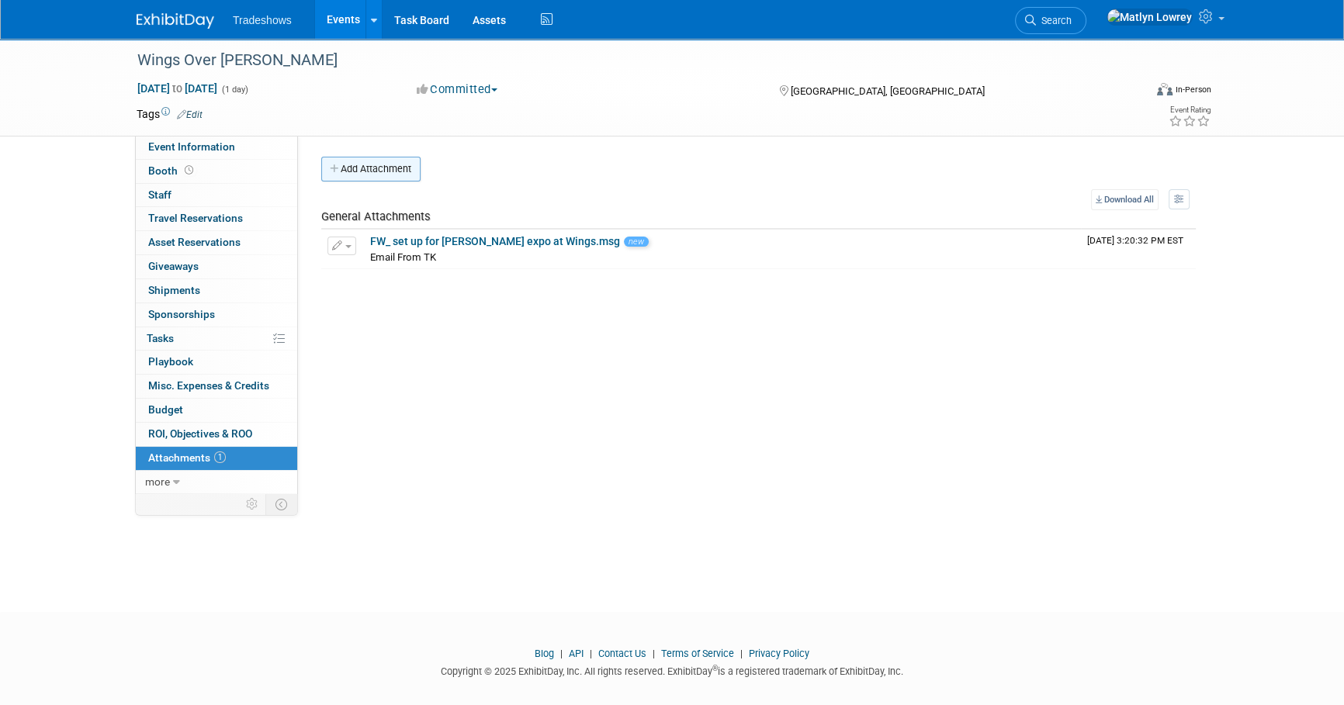
click at [357, 165] on button "Add Attachment" at bounding box center [370, 169] width 99 height 25
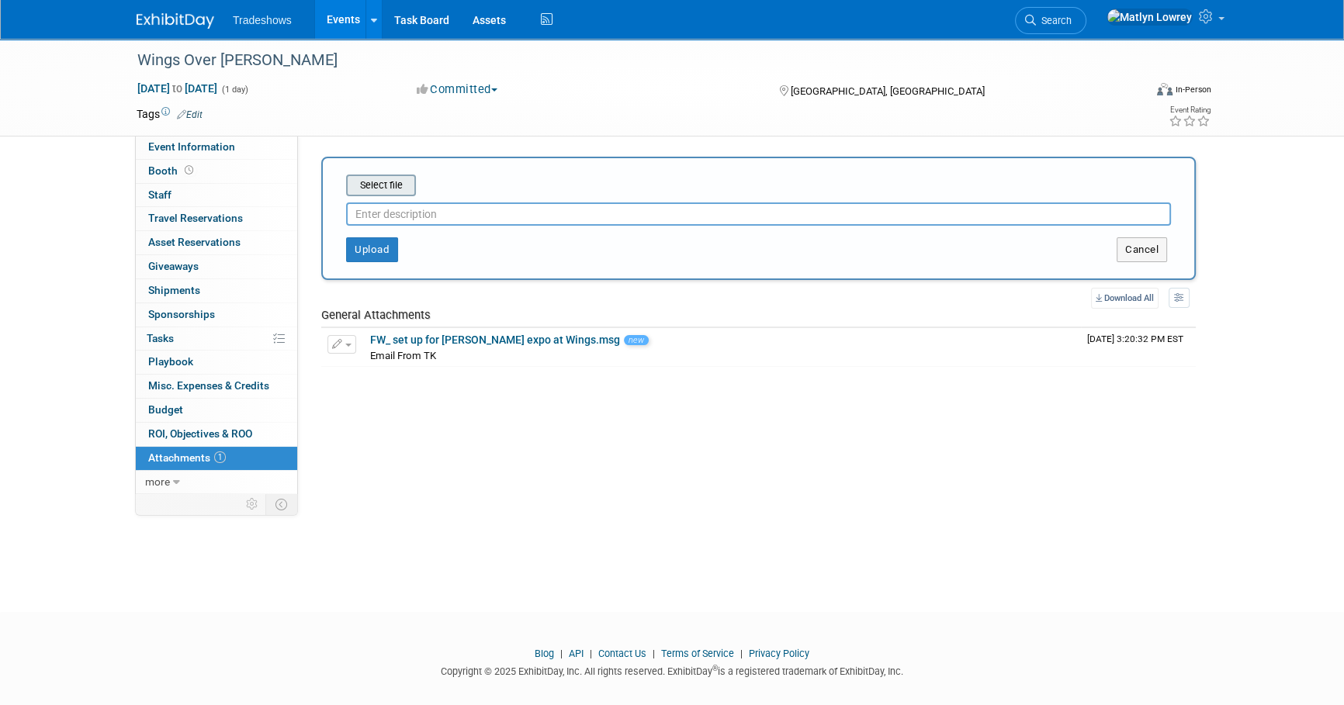
click at [380, 192] on input "file" at bounding box center [322, 185] width 185 height 19
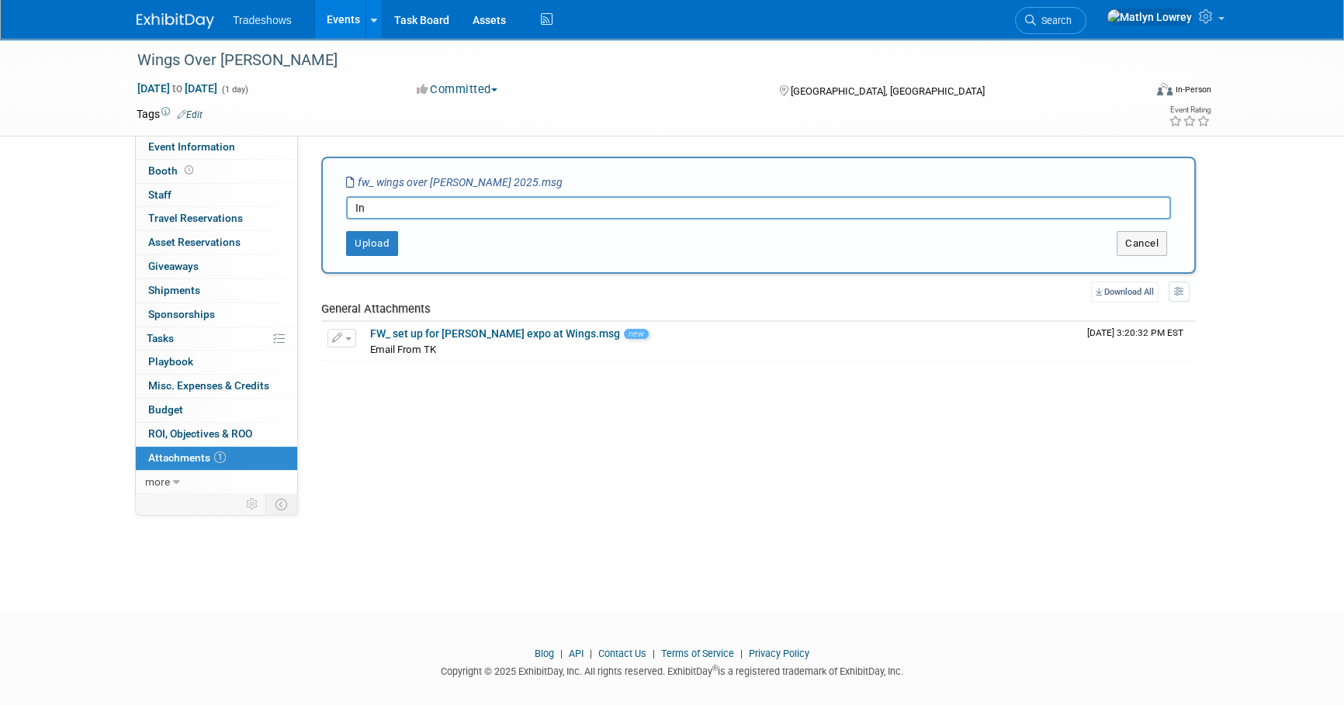
type input "I"
type input "O"
type input "I"
type input "Initial Info email"
click at [338, 239] on div "Upload" at bounding box center [504, 243] width 363 height 25
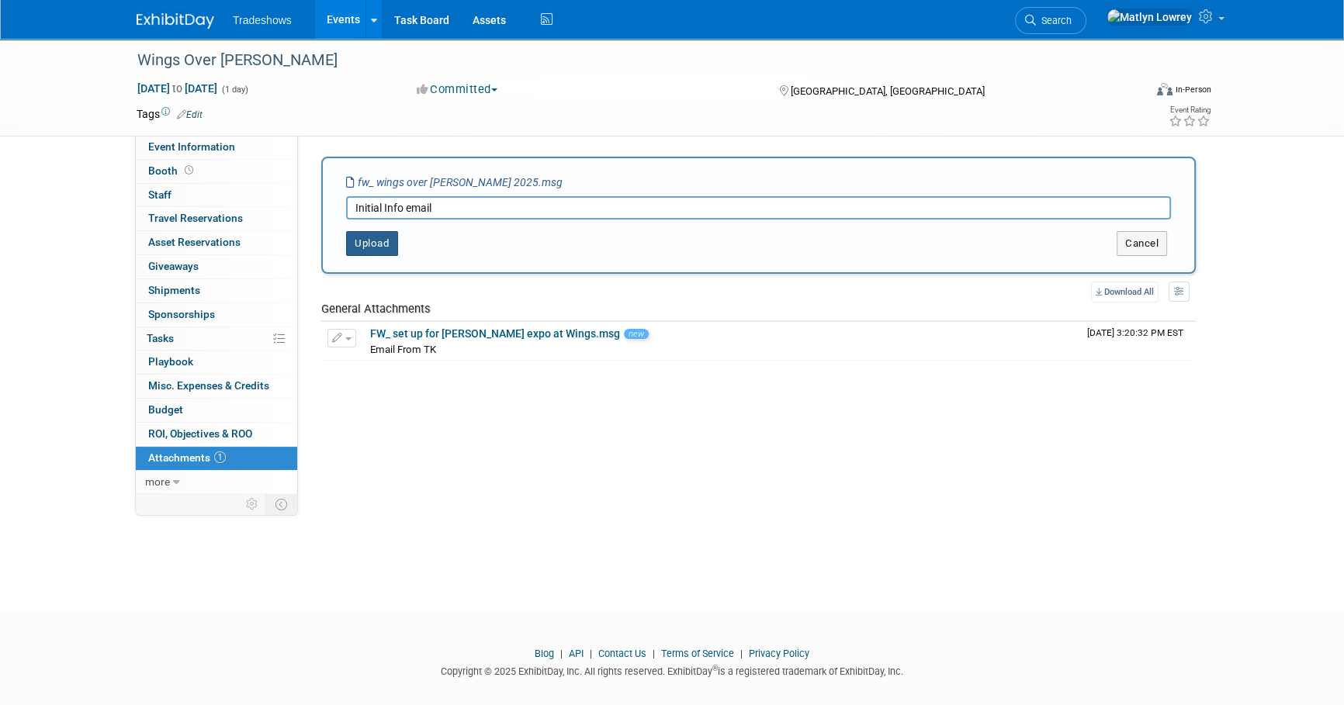
click at [361, 241] on button "Upload" at bounding box center [372, 243] width 52 height 25
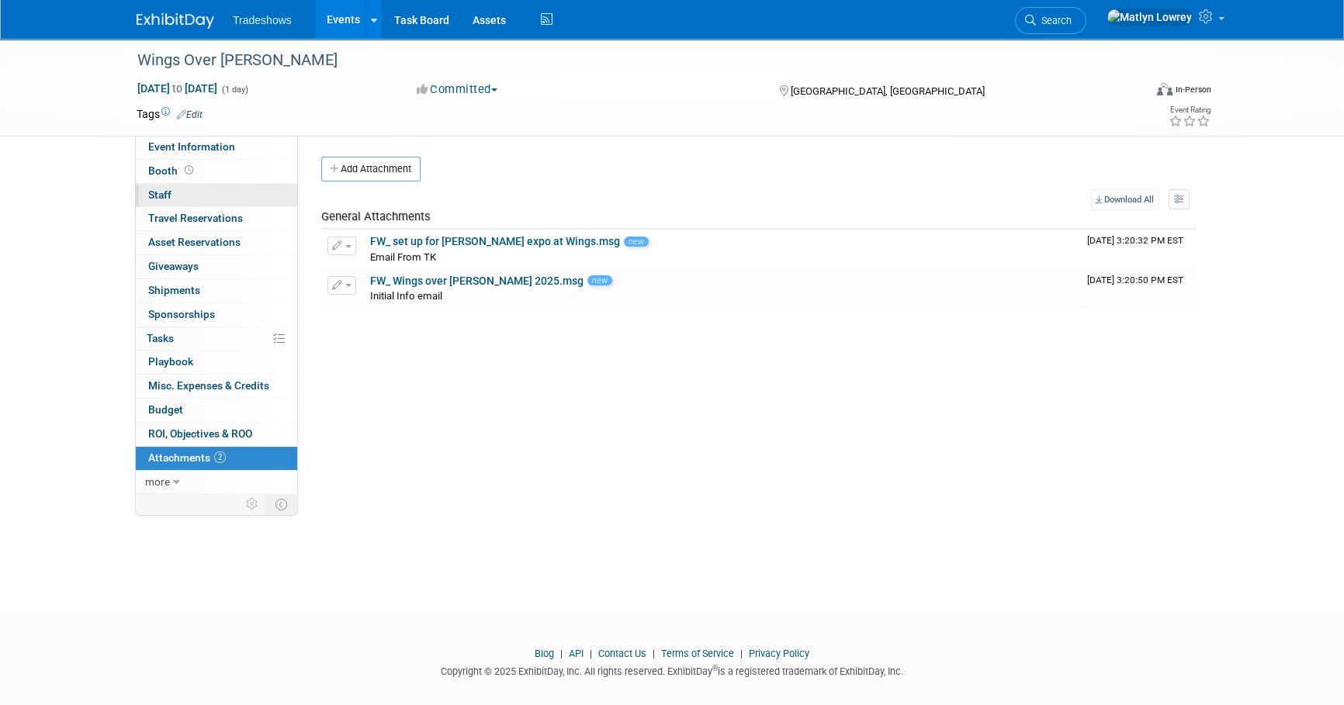
click at [187, 200] on link "0 Staff 0" at bounding box center [216, 195] width 161 height 23
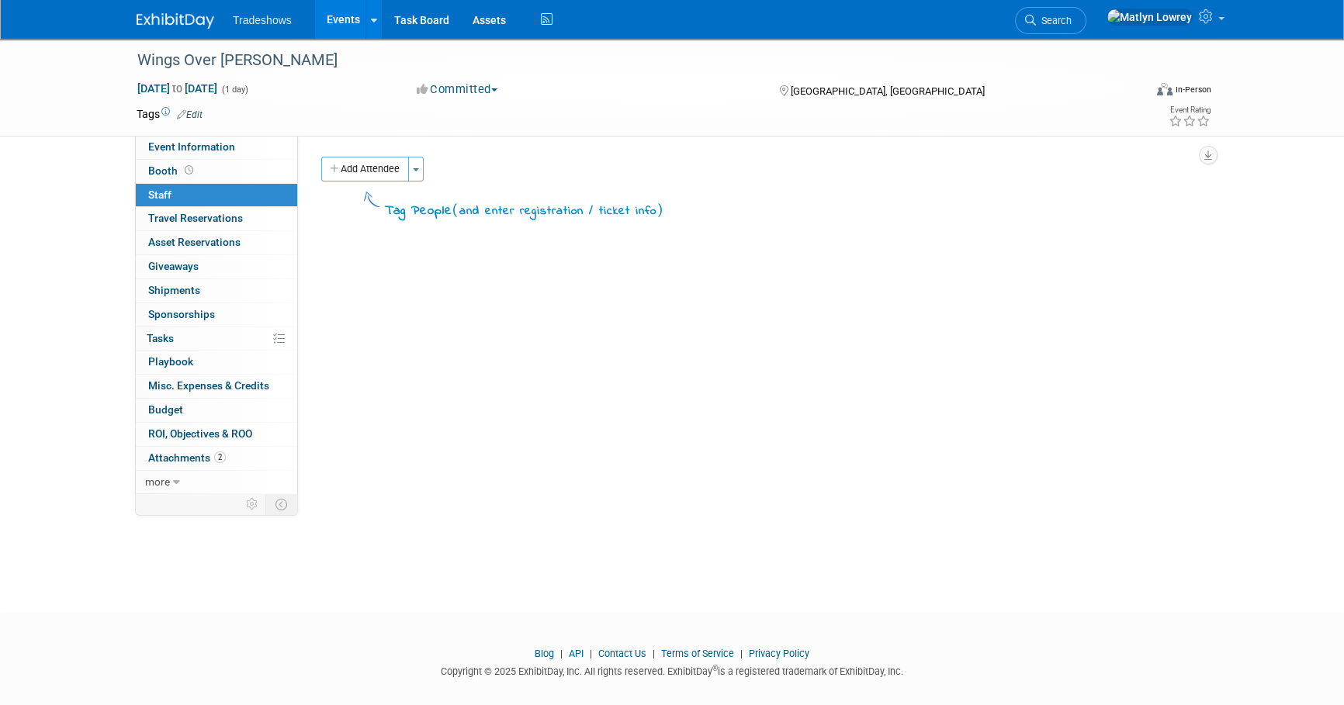
click at [386, 182] on div "Add Attendee Toggle Dropdown Quick -Tag Attendees Apply X (me) select all cancel" at bounding box center [759, 189] width 898 height 64
click at [384, 179] on button "Add Attendee" at bounding box center [365, 169] width 88 height 25
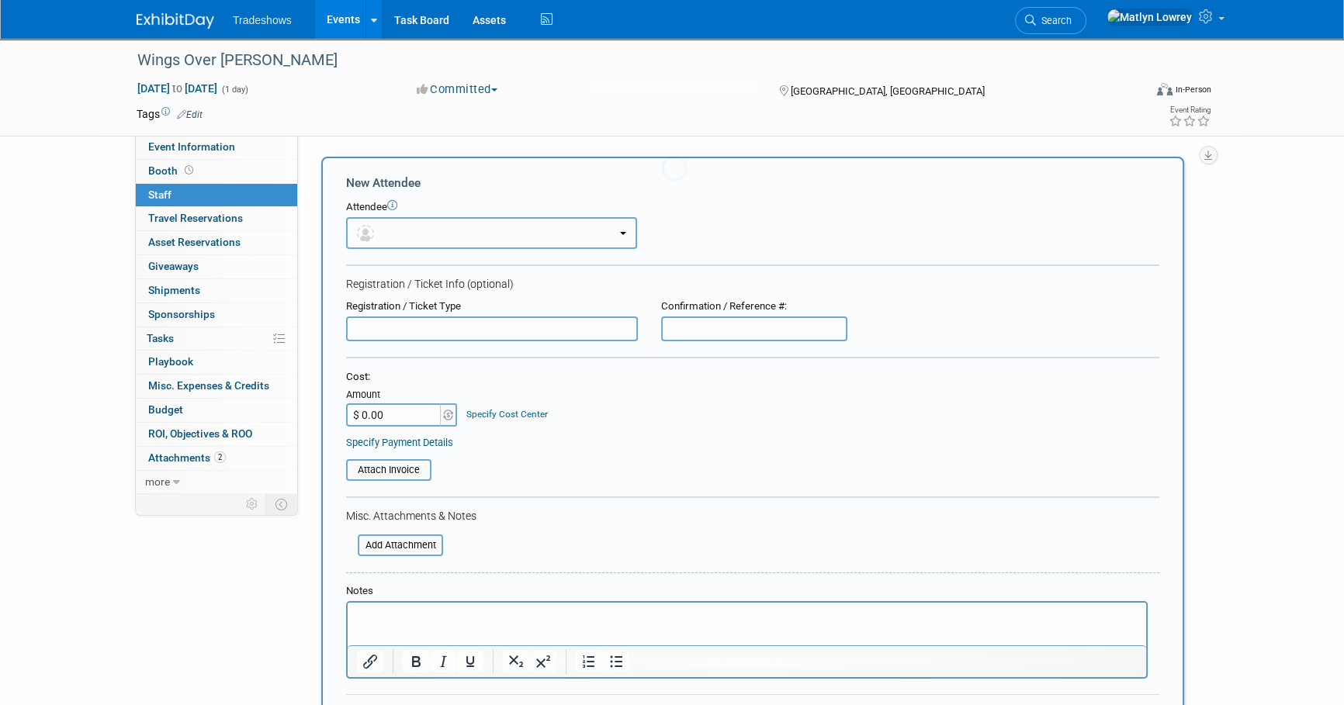
click at [377, 223] on button "button" at bounding box center [491, 233] width 291 height 32
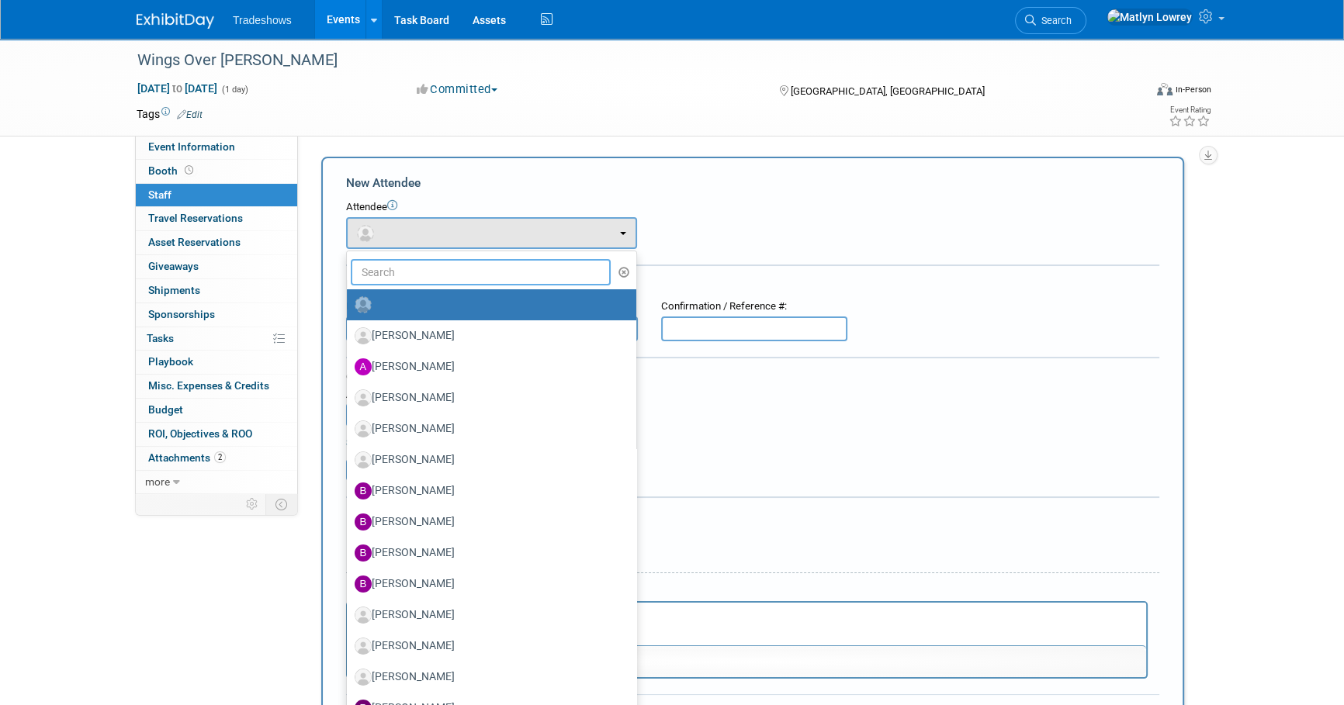
click at [384, 272] on input "text" at bounding box center [481, 272] width 260 height 26
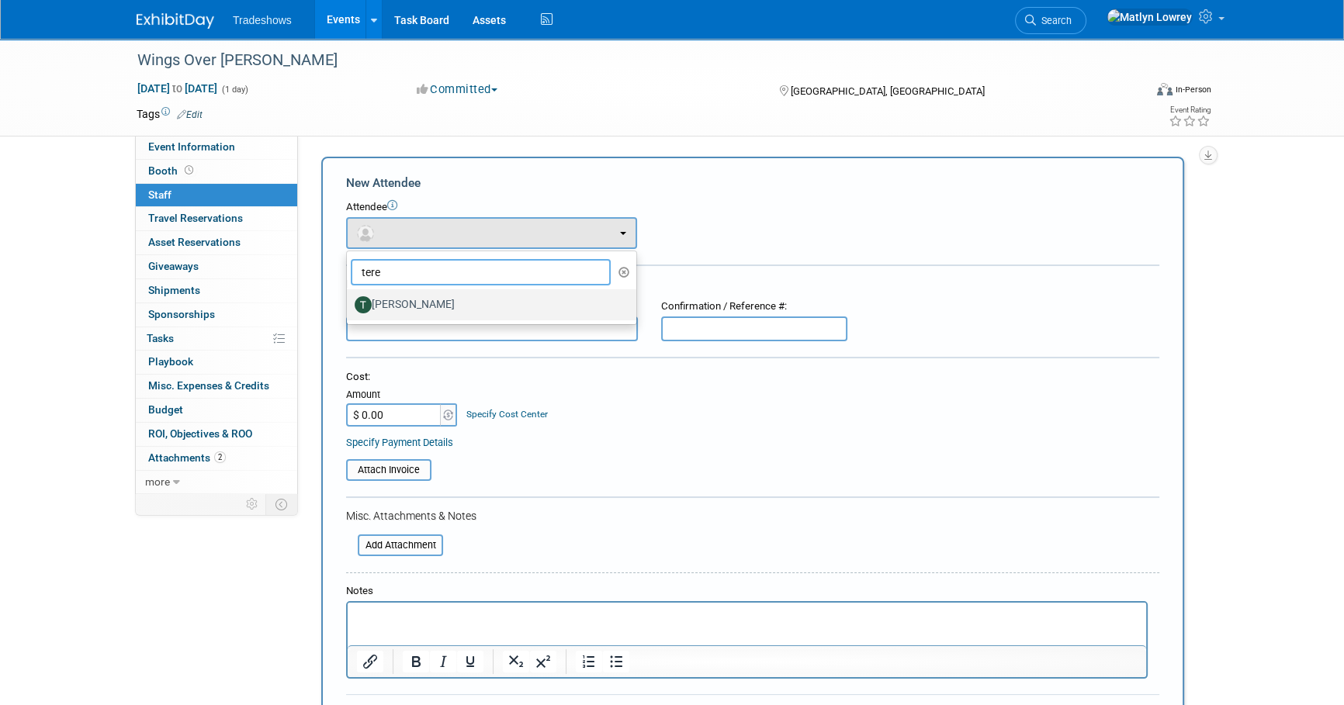
type input "tere"
click at [397, 304] on label "[PERSON_NAME]" at bounding box center [488, 305] width 266 height 25
click at [349, 304] on input "[PERSON_NAME]" at bounding box center [344, 303] width 10 height 10
select select "b73d3bc1-a8d4-46e8-ada1-a20aa87c4ba9"
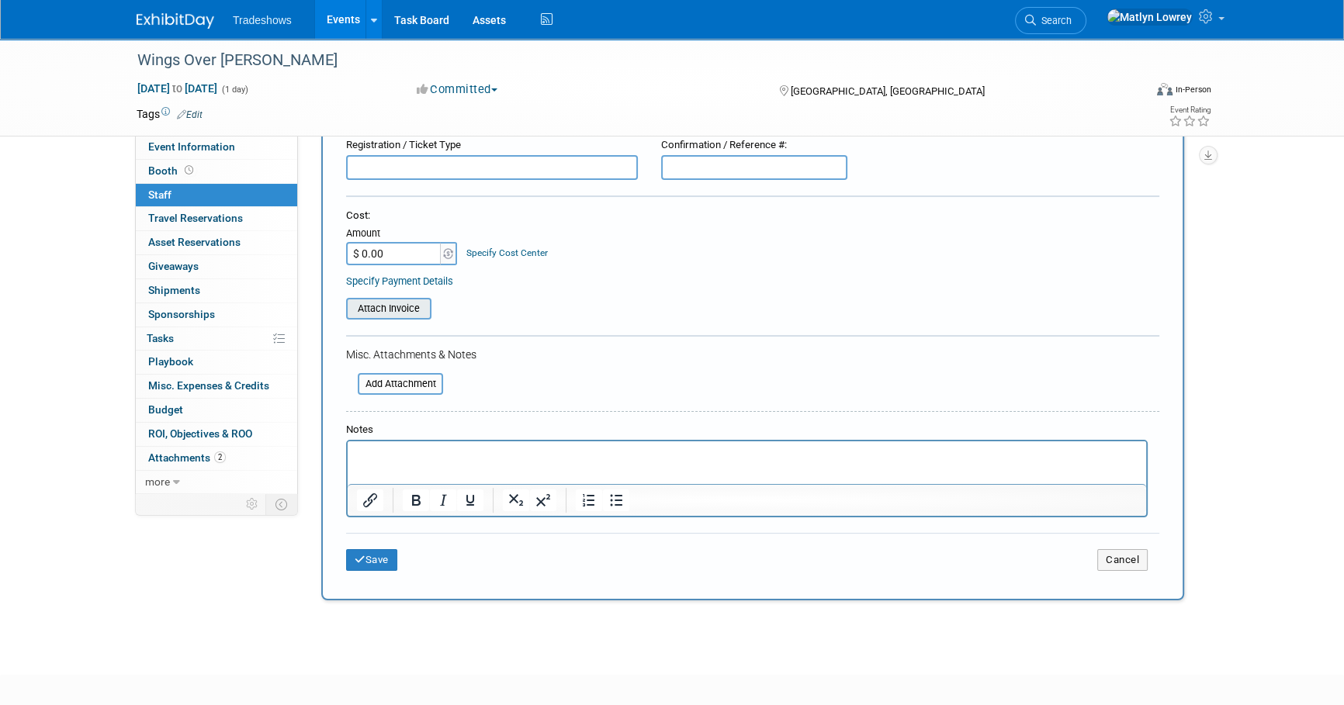
scroll to position [282, 0]
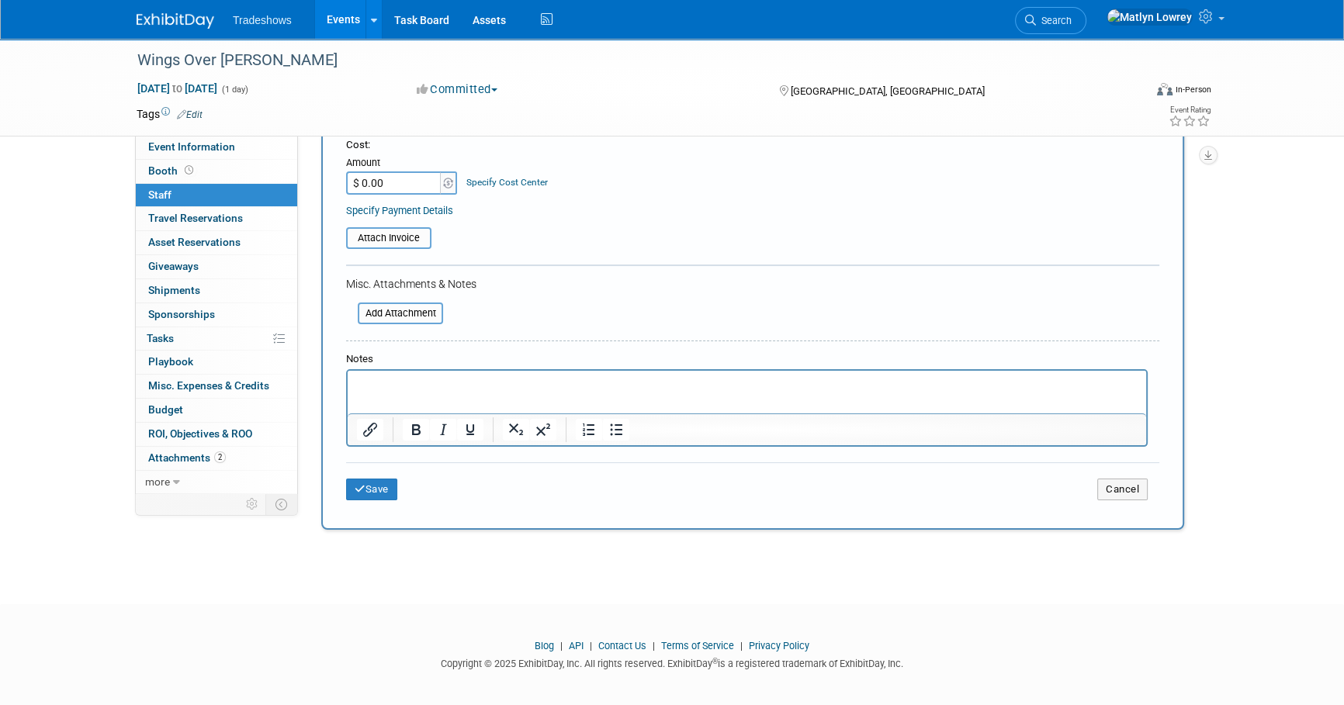
click at [355, 393] on html at bounding box center [747, 382] width 799 height 22
click at [384, 497] on button "Save" at bounding box center [371, 490] width 51 height 22
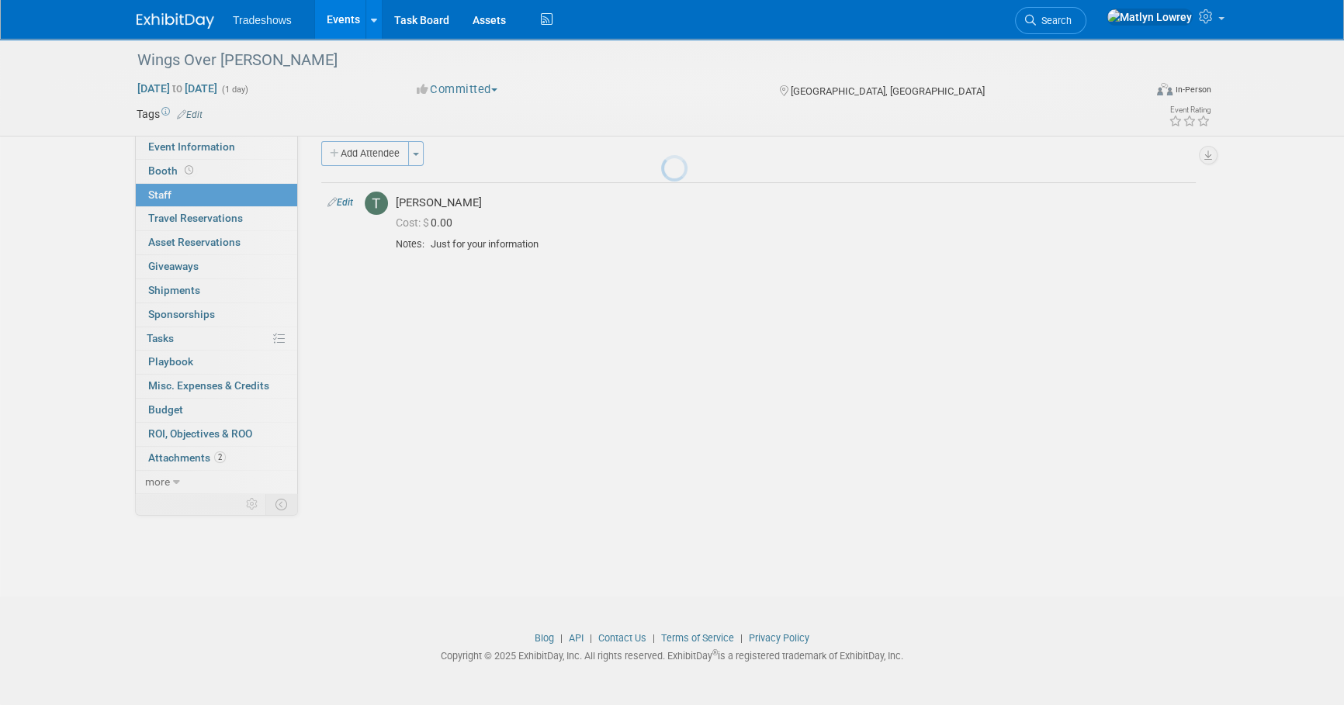
scroll to position [16, 0]
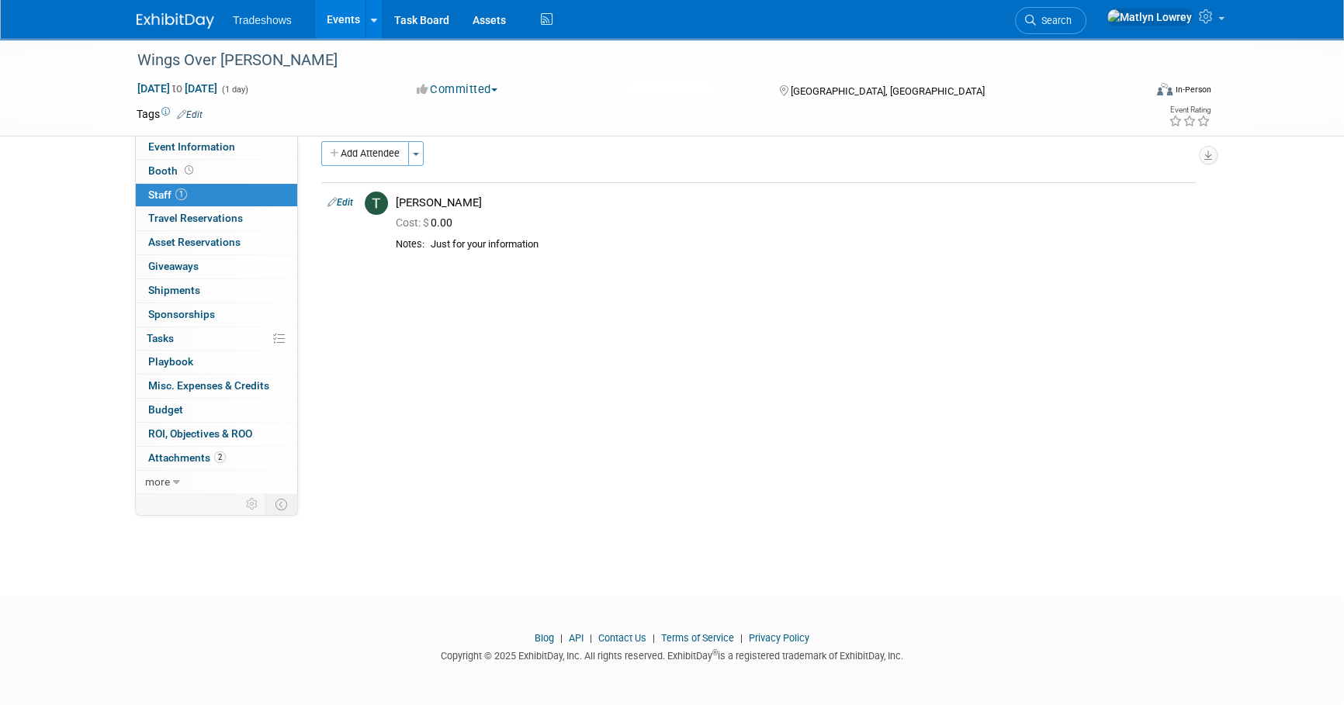
click at [330, 20] on link "Events" at bounding box center [343, 19] width 57 height 39
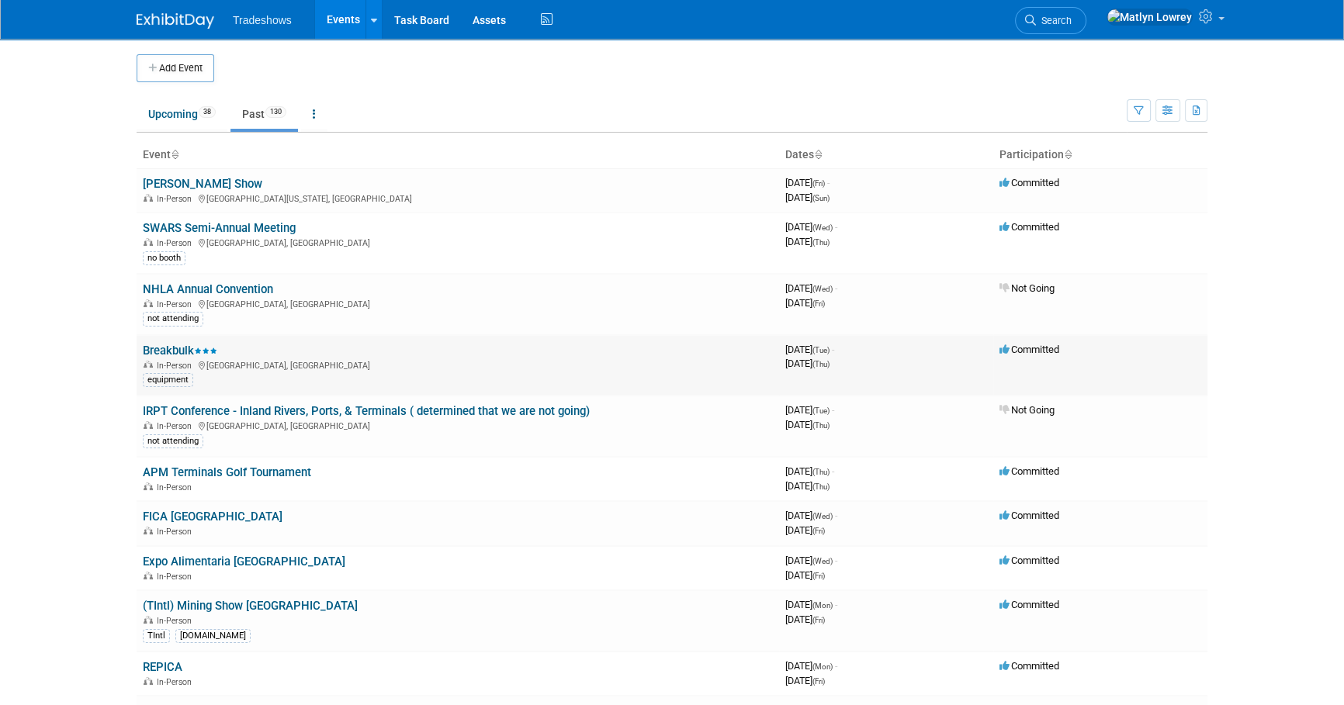
click at [182, 344] on link "Breakbulk" at bounding box center [180, 351] width 75 height 14
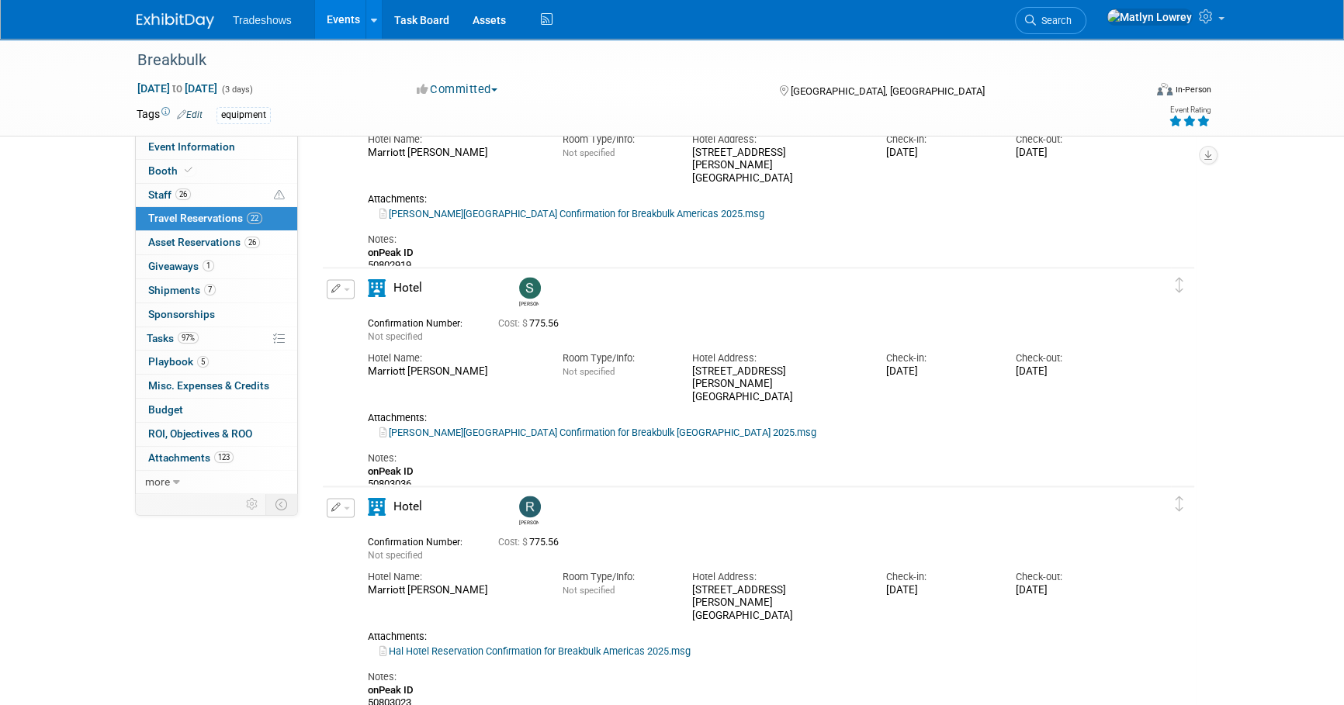
scroll to position [2681, 0]
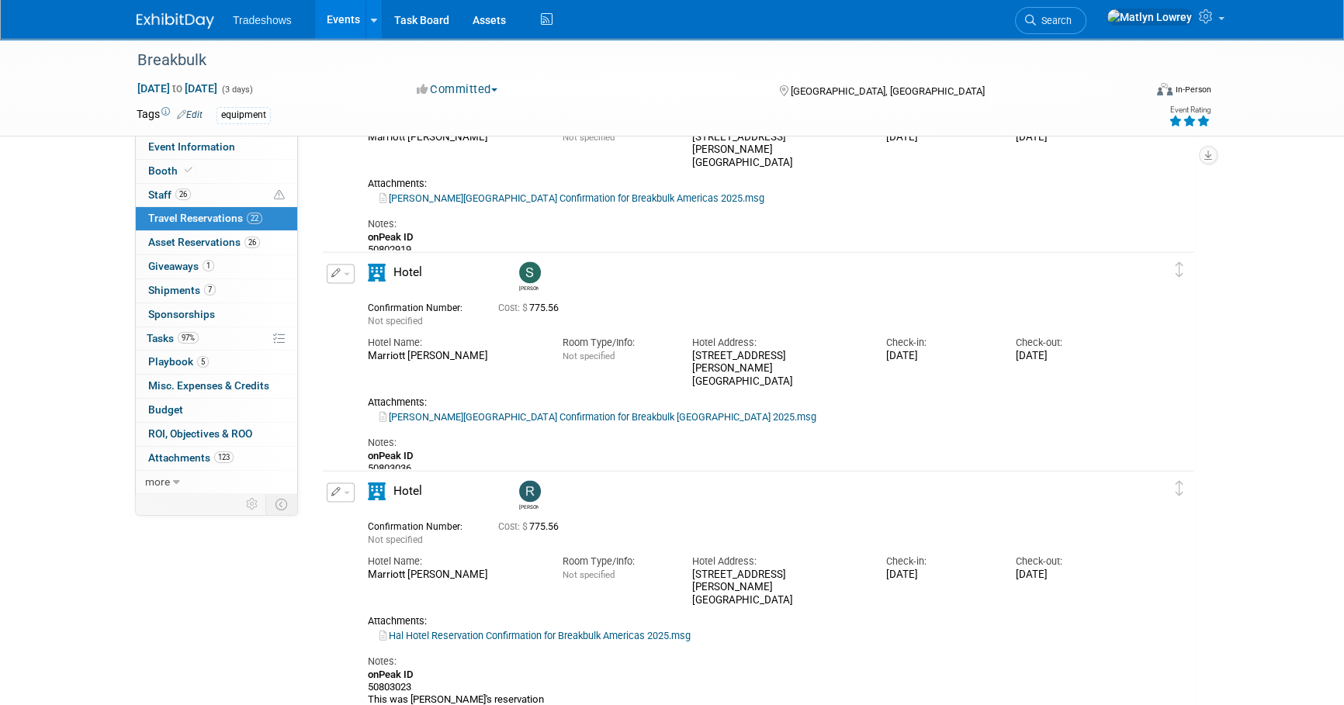
click at [345, 269] on button "button" at bounding box center [341, 273] width 28 height 19
click at [348, 295] on icon "button" at bounding box center [344, 300] width 12 height 11
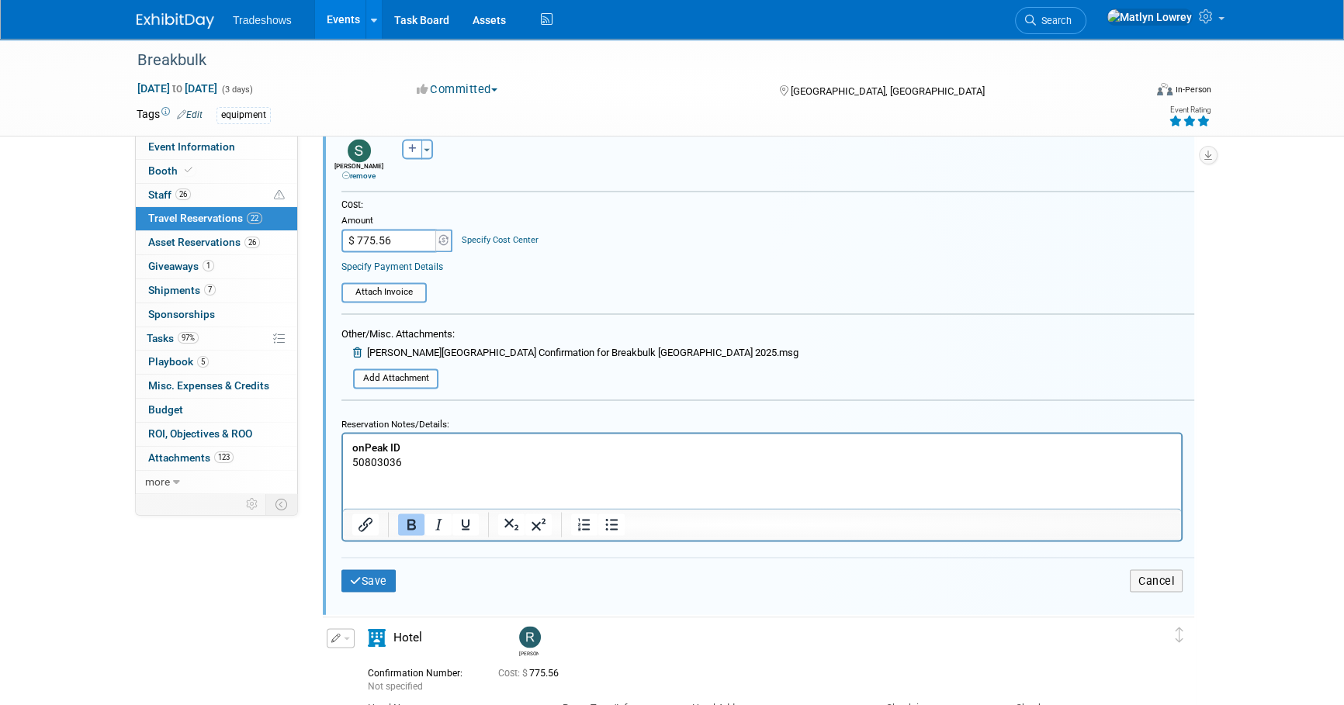
scroll to position [3311, 0]
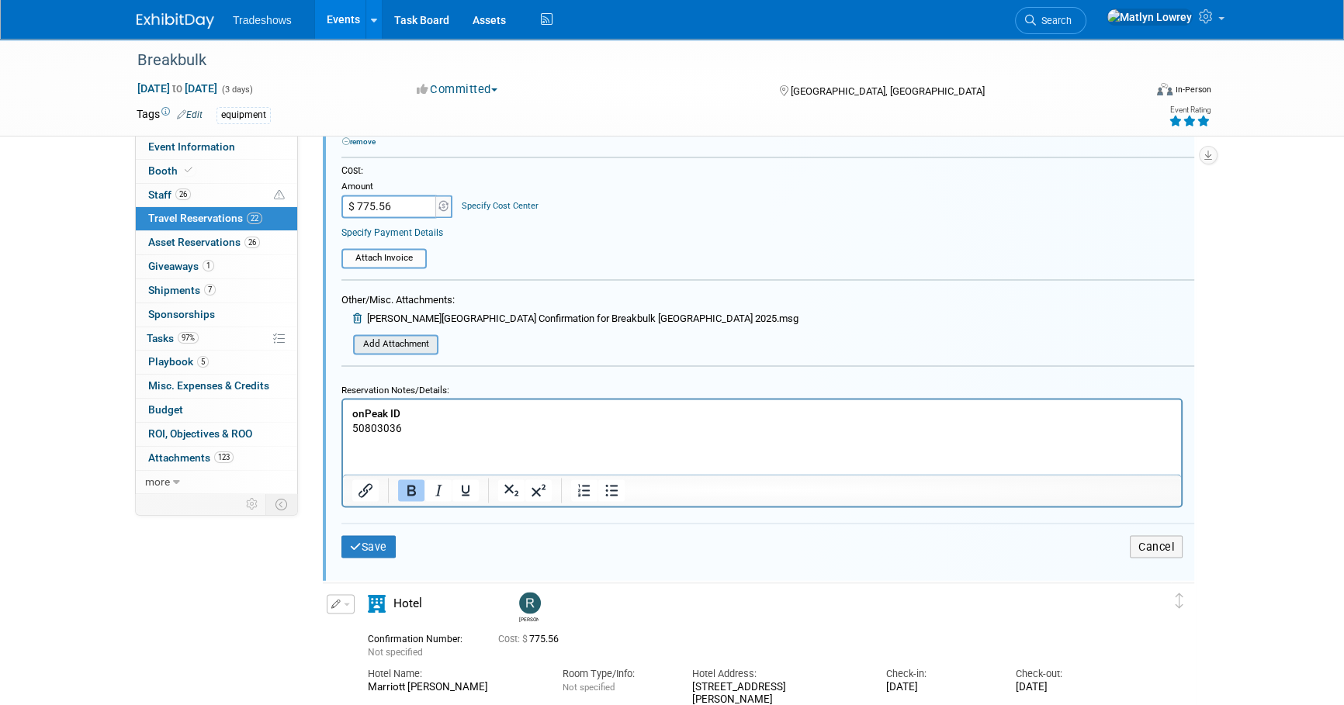
click at [398, 342] on input "file" at bounding box center [344, 344] width 185 height 17
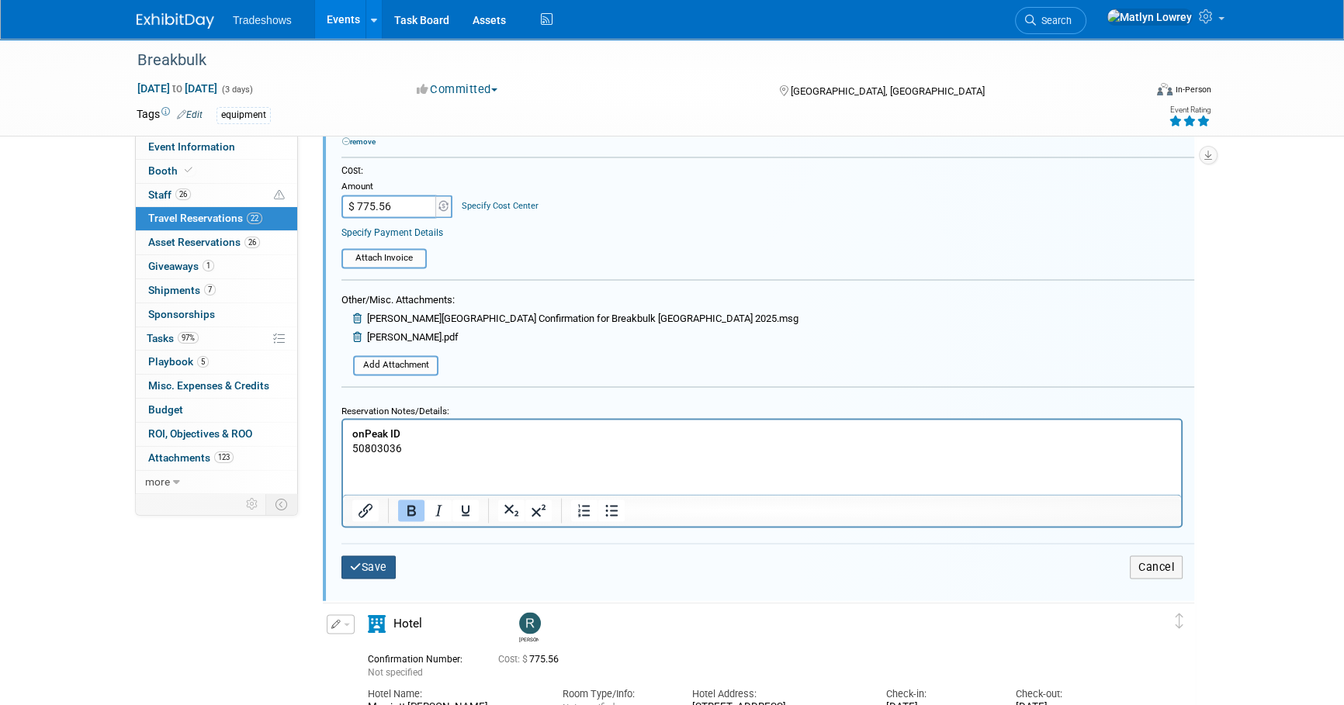
click at [374, 567] on button "Save" at bounding box center [368, 567] width 54 height 23
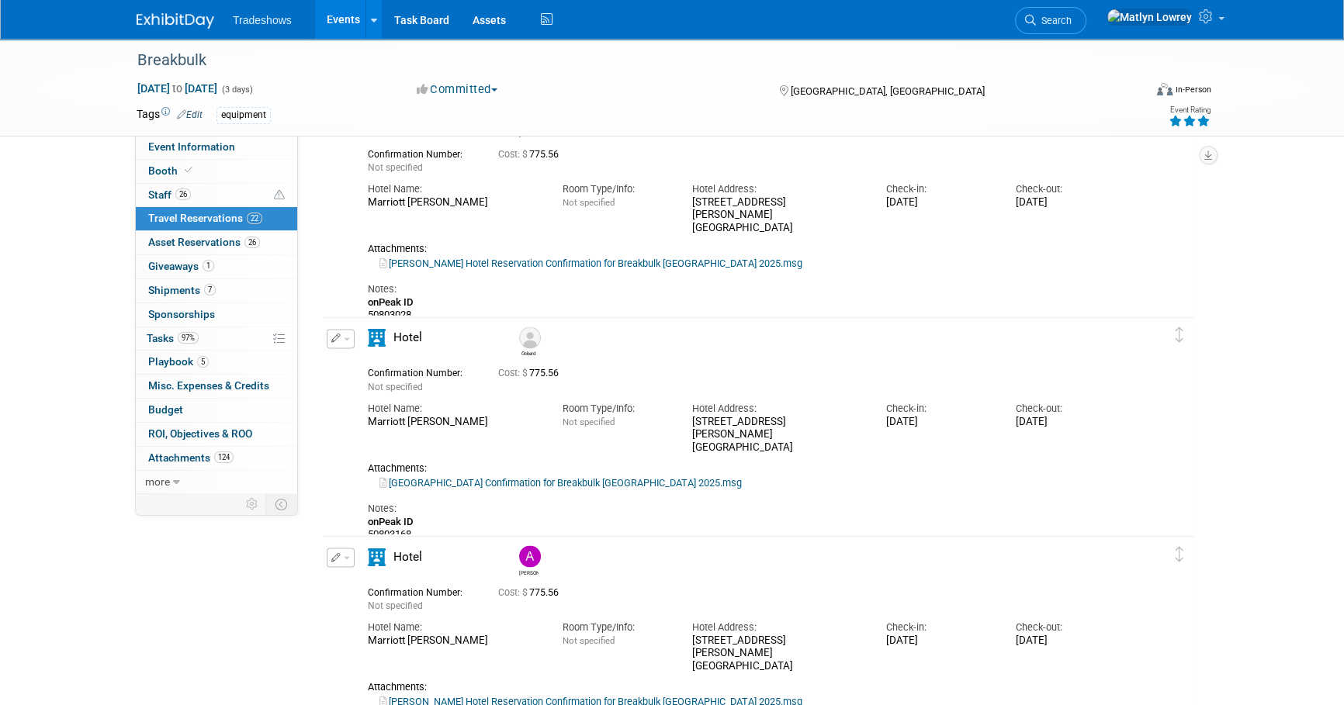
scroll to position [2756, 0]
